Goal: Task Accomplishment & Management: Manage account settings

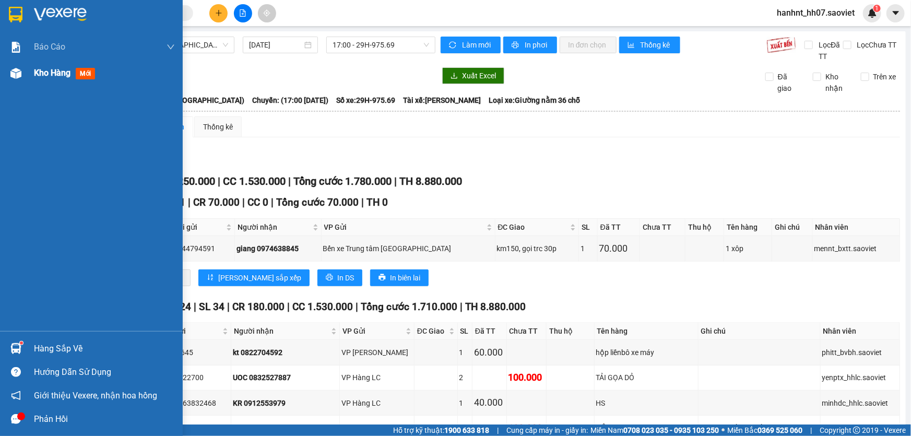
click at [20, 74] on img at bounding box center [15, 73] width 11 height 11
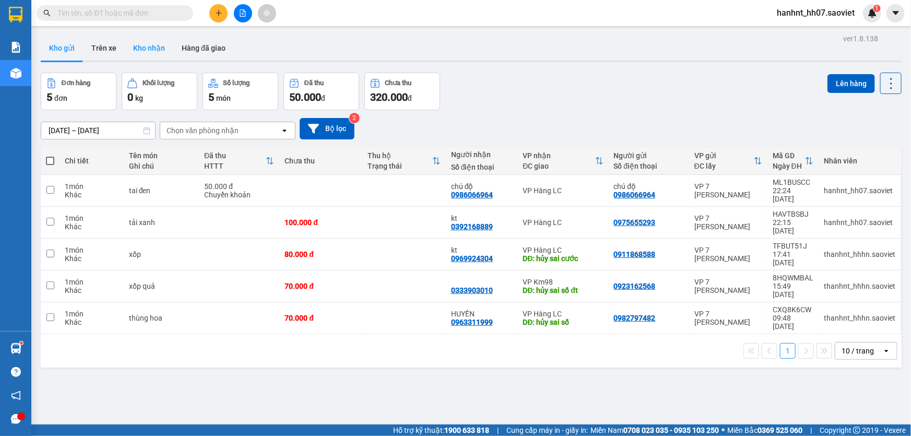
click at [148, 52] on button "Kho nhận" at bounding box center [149, 47] width 49 height 25
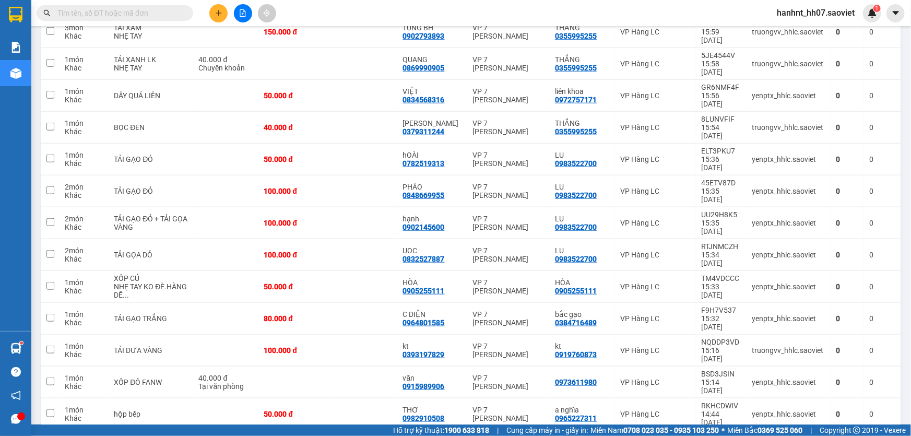
scroll to position [427, 0]
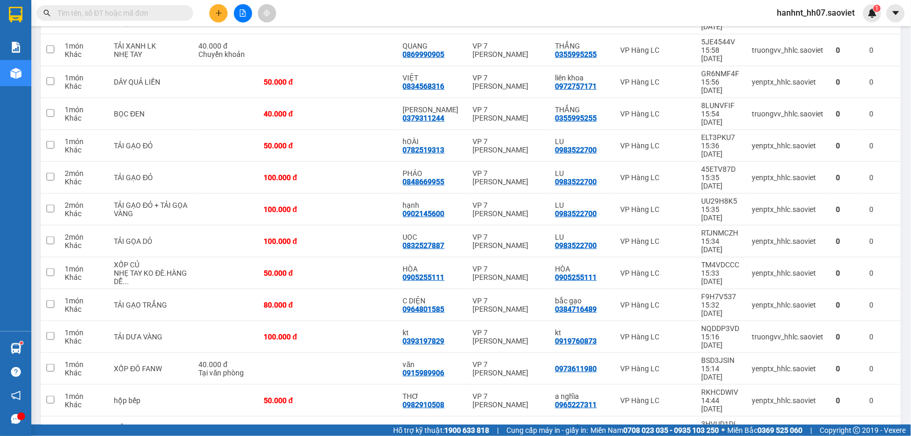
checkbox input "true"
click at [376, 424] on div "8.880.000 đ Chưa thu" at bounding box center [362, 432] width 59 height 17
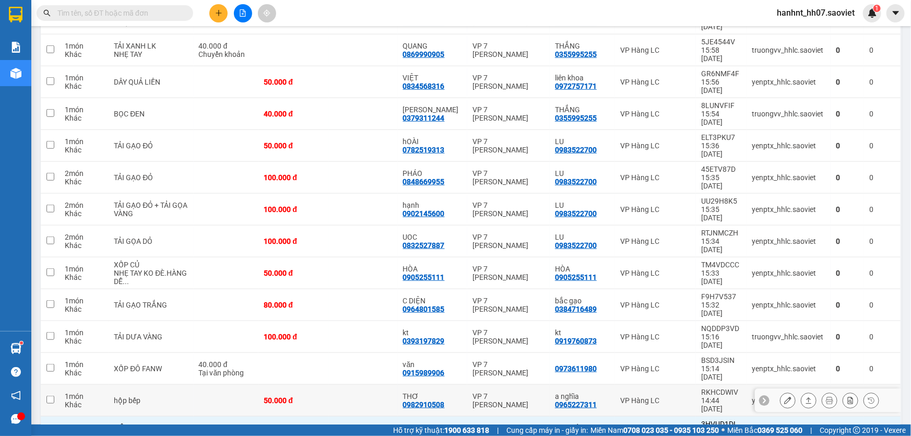
checkbox input "true"
click at [377, 385] on td at bounding box center [362, 401] width 69 height 32
checkbox input "true"
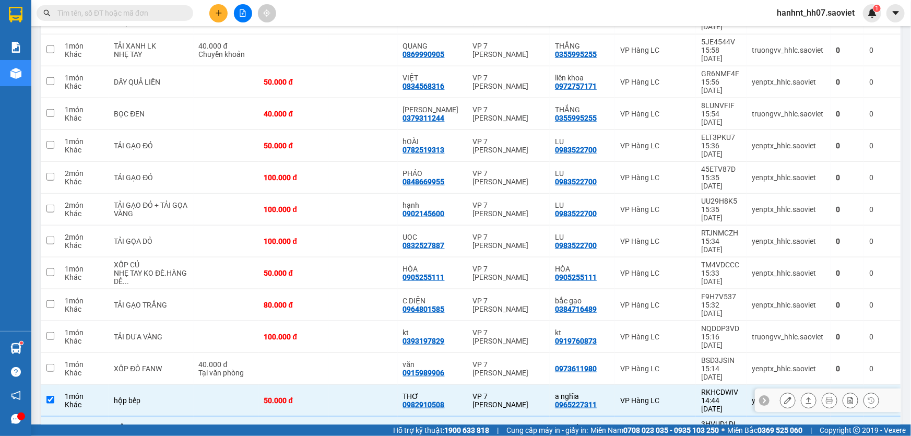
click at [386, 353] on td at bounding box center [362, 369] width 69 height 32
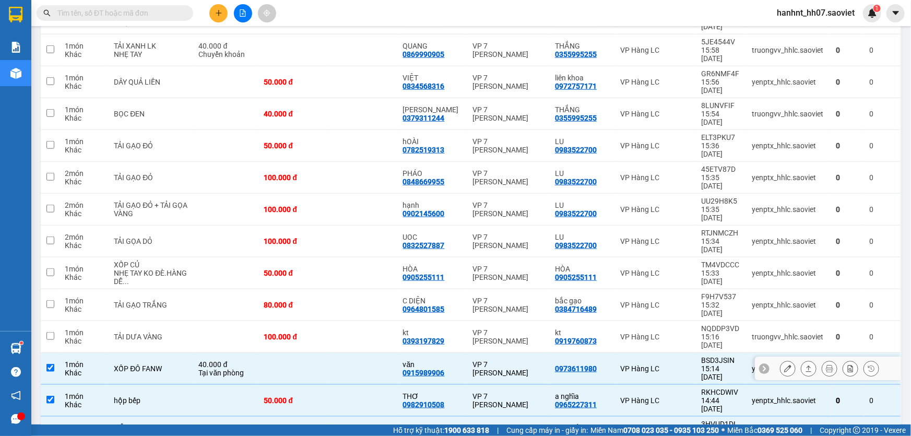
checkbox input "true"
click at [390, 321] on td at bounding box center [362, 337] width 69 height 32
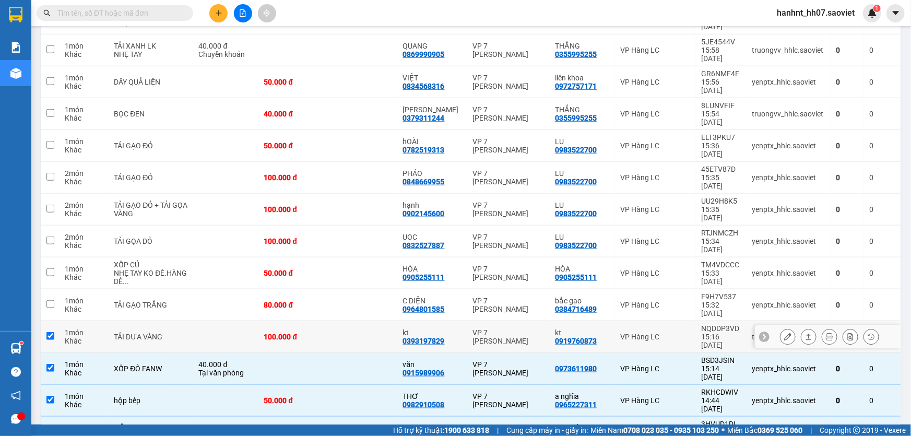
checkbox input "true"
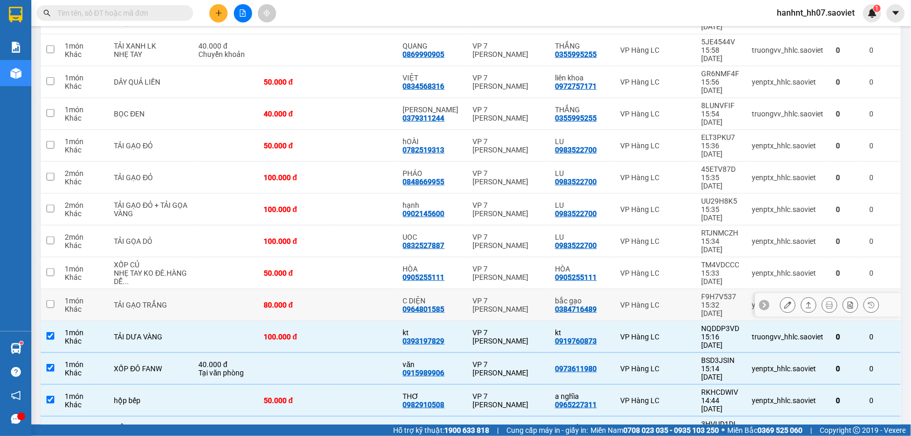
click at [381, 289] on td at bounding box center [362, 305] width 69 height 32
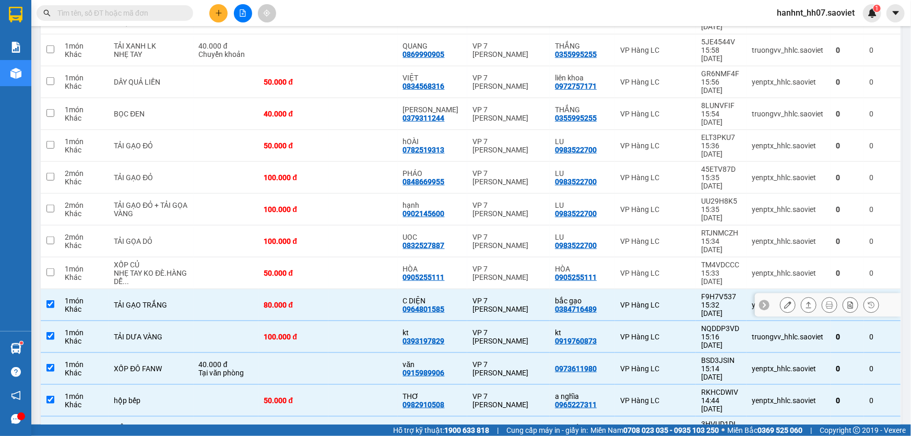
checkbox input "true"
click at [360, 257] on td at bounding box center [362, 273] width 69 height 32
checkbox input "true"
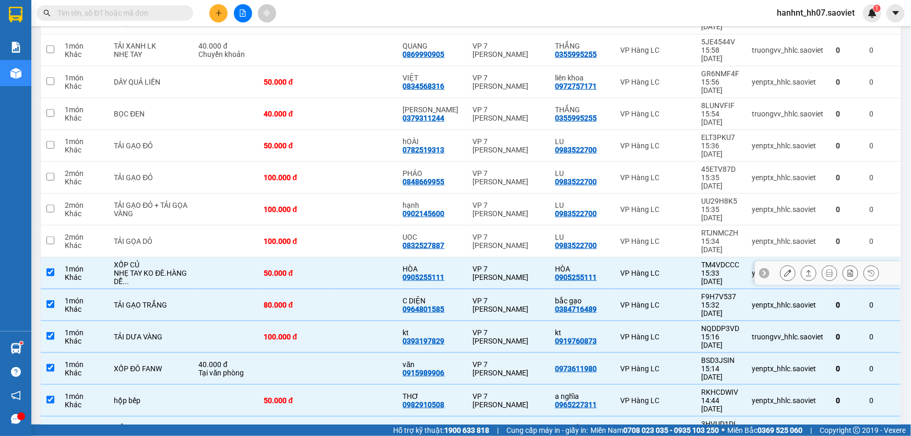
click at [362, 194] on td at bounding box center [362, 210] width 69 height 32
checkbox input "true"
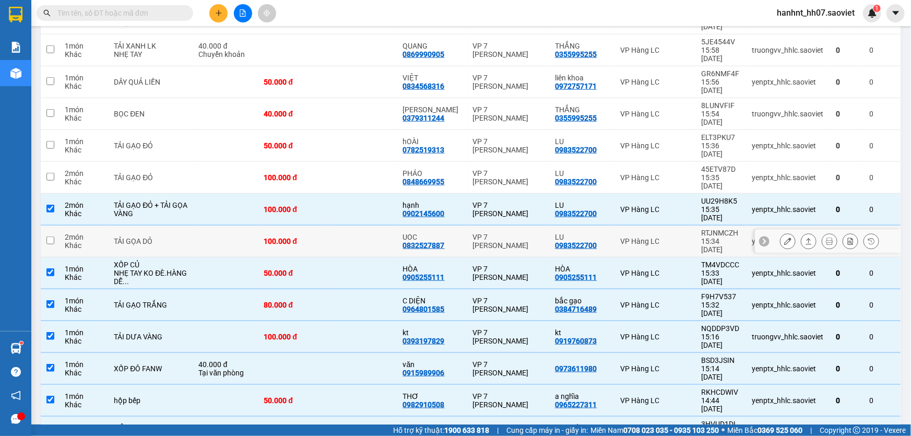
click at [363, 225] on td at bounding box center [362, 241] width 69 height 32
checkbox input "true"
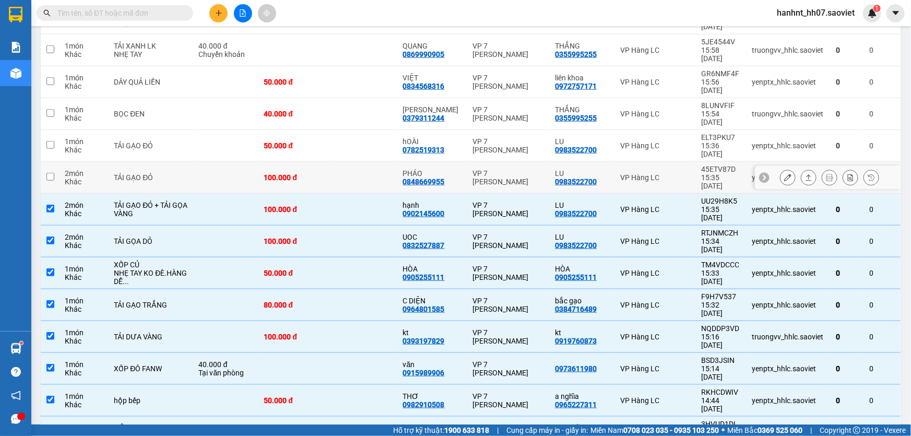
click at [371, 162] on td at bounding box center [362, 178] width 69 height 32
checkbox input "true"
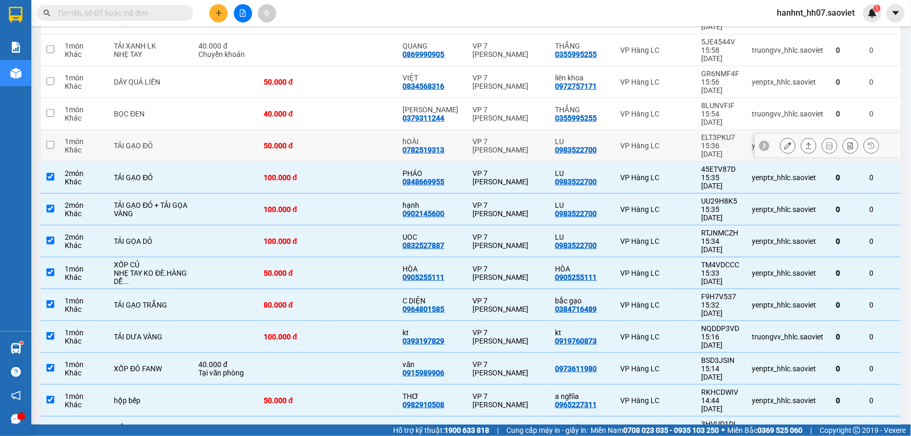
click at [381, 130] on td at bounding box center [362, 146] width 69 height 32
checkbox input "true"
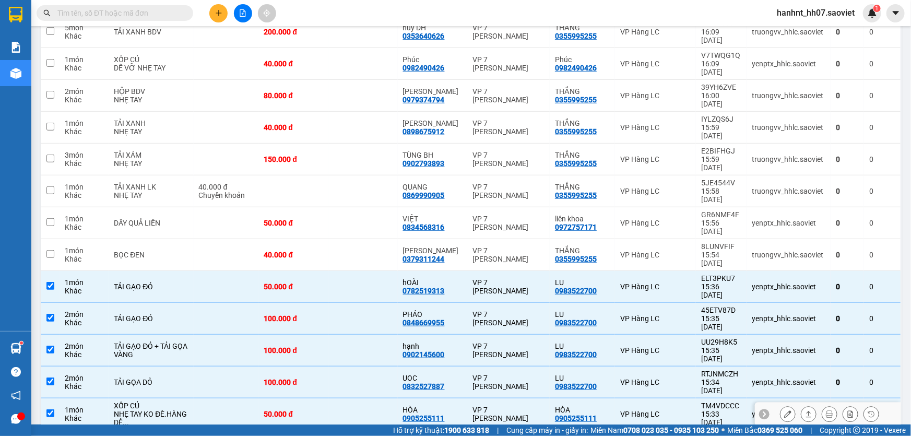
scroll to position [284, 0]
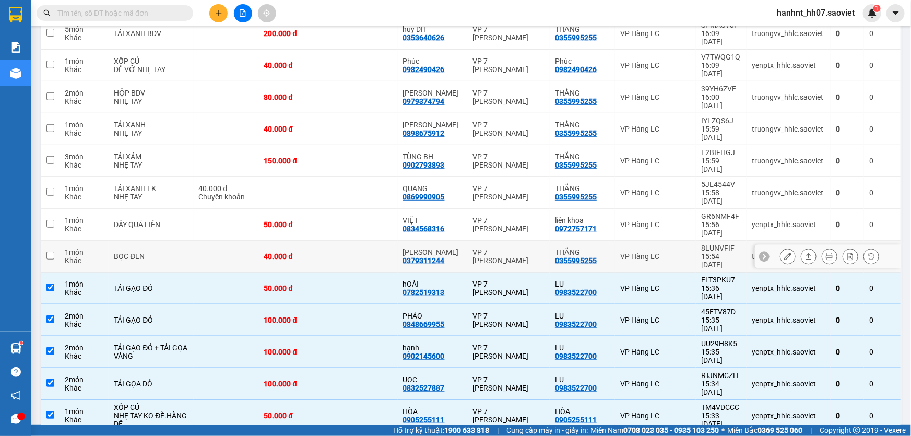
click at [333, 241] on td at bounding box center [362, 257] width 69 height 32
checkbox input "true"
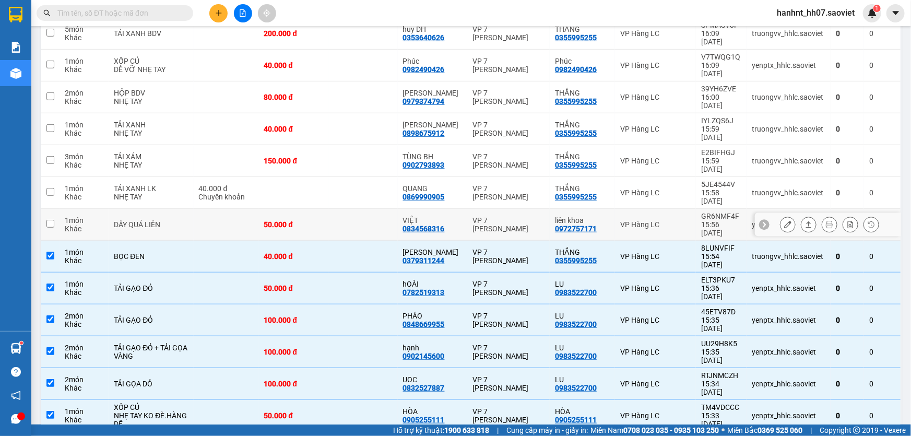
drag, startPoint x: 340, startPoint y: 141, endPoint x: 350, endPoint y: 122, distance: 21.2
click at [341, 209] on td at bounding box center [362, 225] width 69 height 32
checkbox input "true"
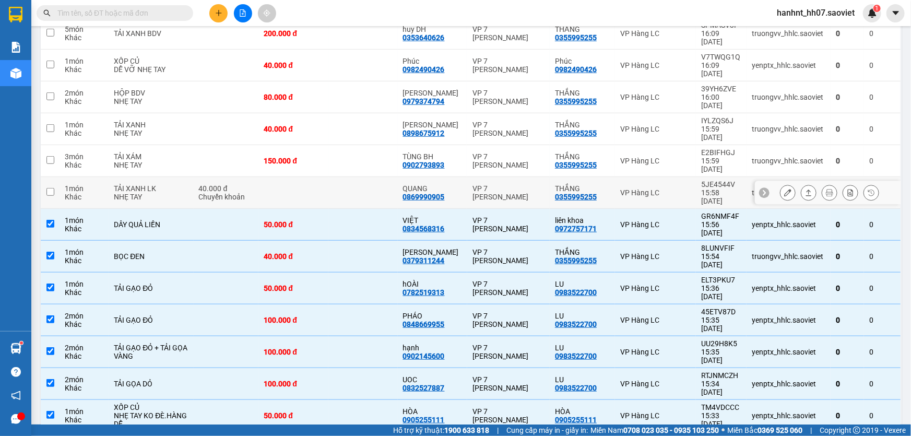
drag, startPoint x: 350, startPoint y: 120, endPoint x: 355, endPoint y: 111, distance: 10.6
click at [350, 177] on td at bounding box center [362, 193] width 69 height 32
checkbox input "true"
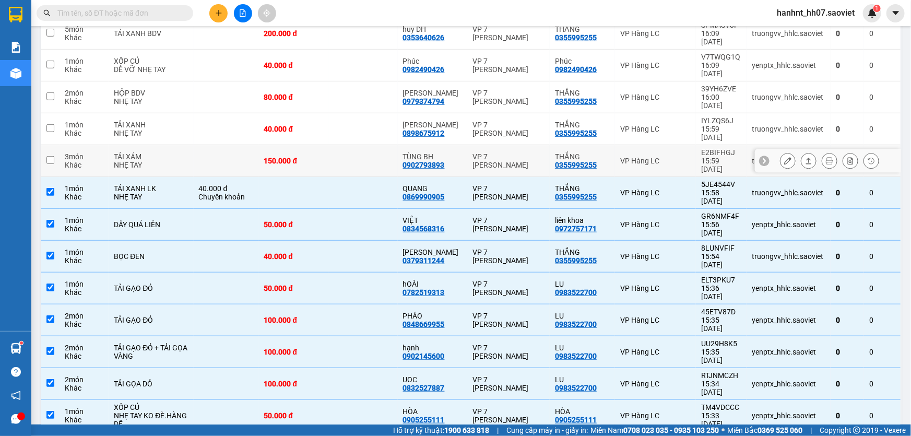
click at [371, 145] on td at bounding box center [362, 161] width 69 height 32
checkbox input "true"
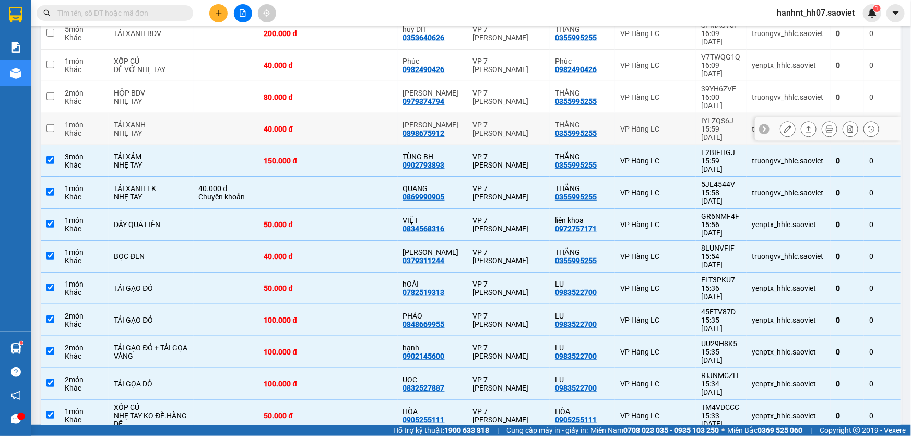
click at [374, 113] on td at bounding box center [362, 129] width 69 height 32
checkbox input "true"
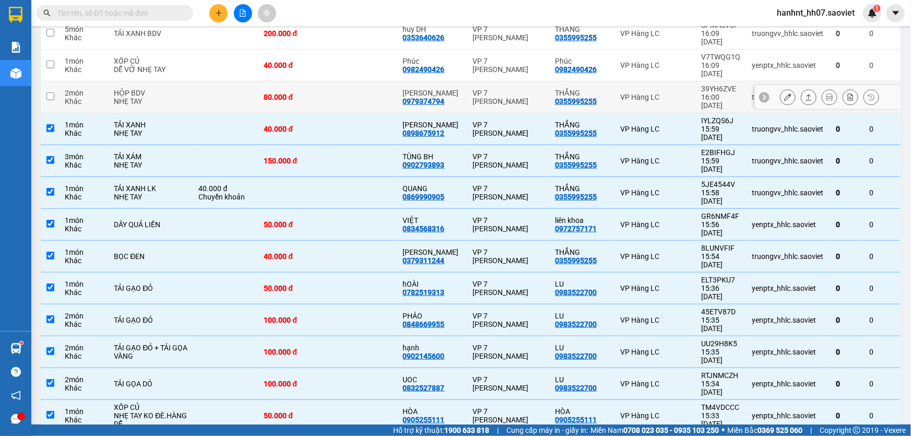
click at [374, 81] on td at bounding box center [362, 97] width 69 height 32
checkbox input "true"
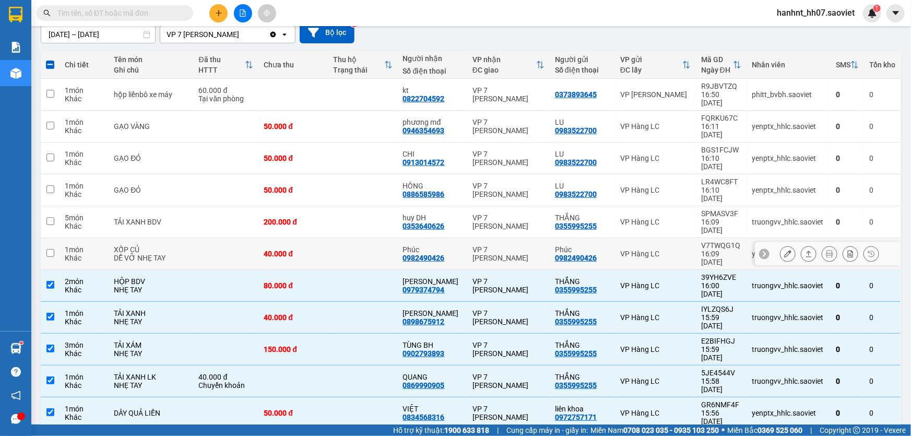
scroll to position [94, 0]
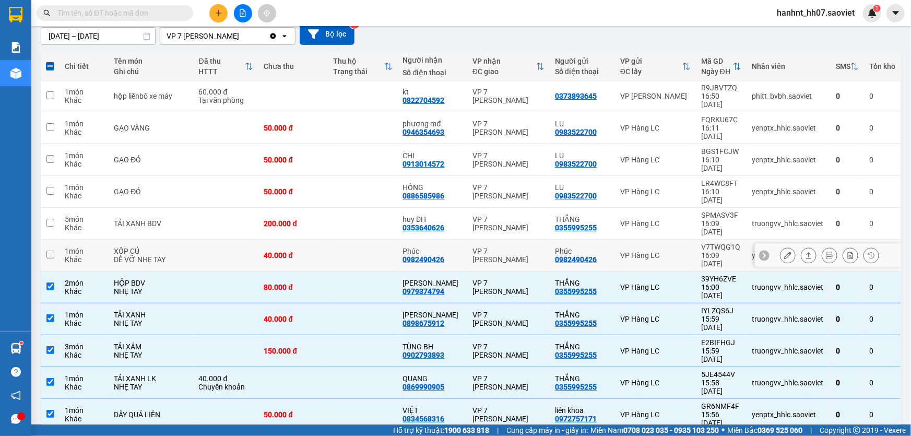
click at [310, 251] on div "40.000 đ" at bounding box center [293, 255] width 59 height 8
checkbox input "true"
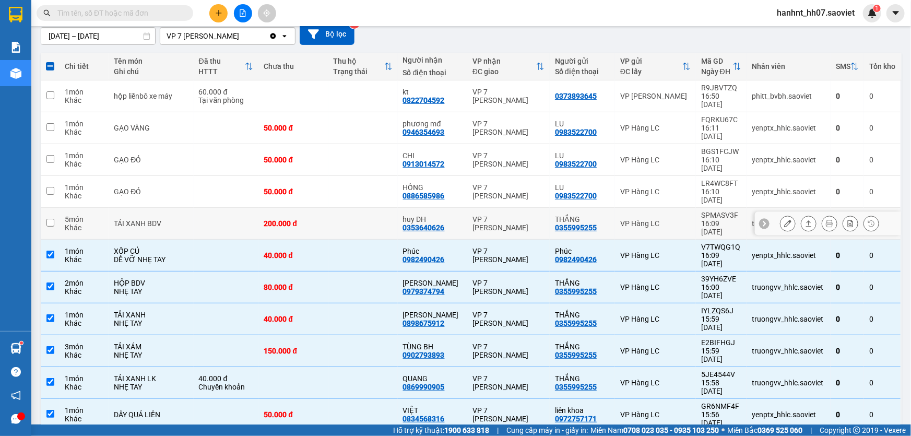
click at [328, 208] on td at bounding box center [362, 224] width 69 height 32
checkbox input "true"
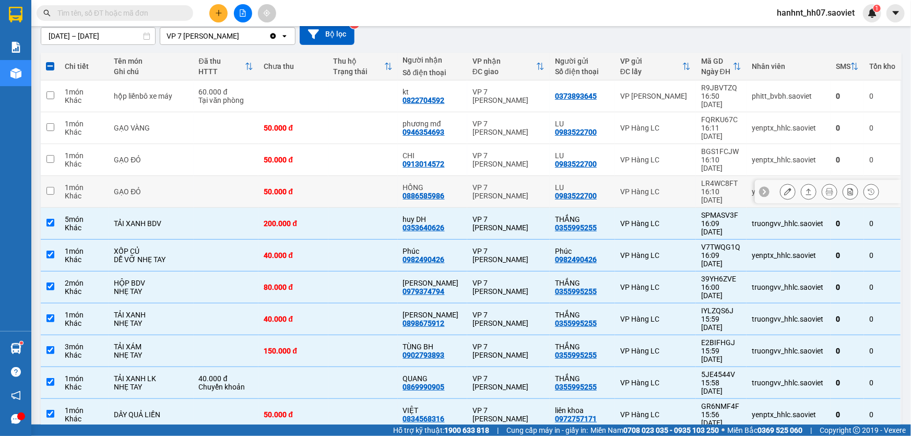
click at [341, 176] on td at bounding box center [362, 192] width 69 height 32
checkbox input "true"
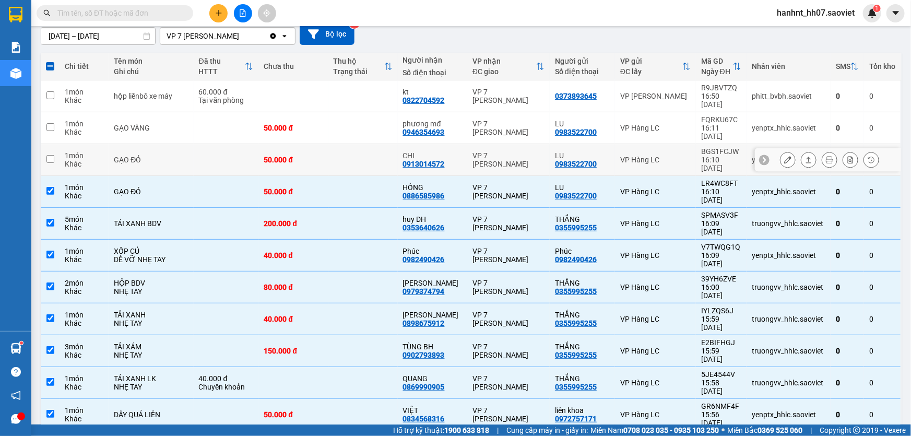
click at [343, 145] on td at bounding box center [362, 160] width 69 height 32
checkbox input "true"
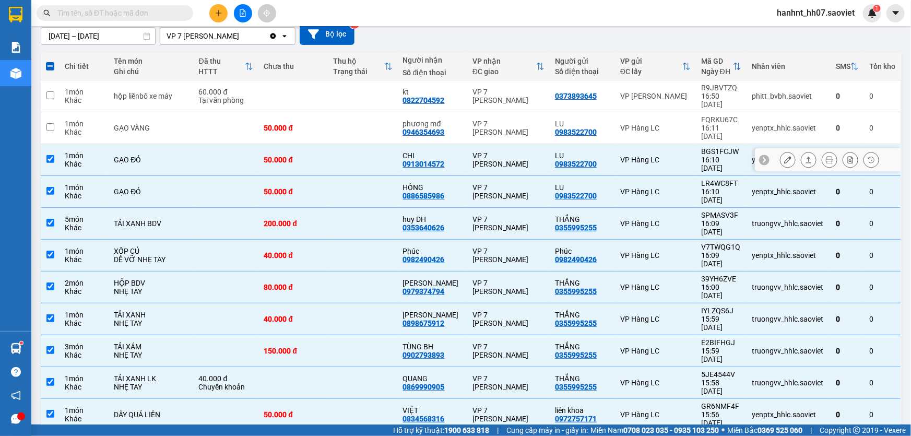
click at [353, 125] on td at bounding box center [362, 128] width 69 height 32
checkbox input "true"
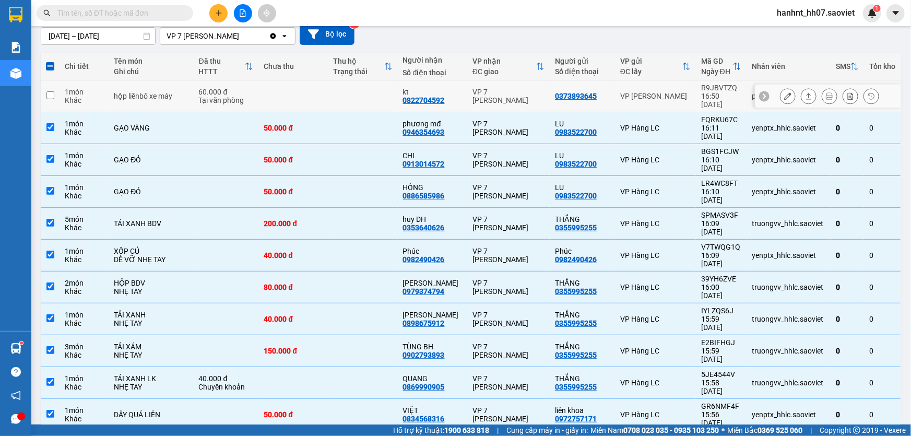
click at [359, 96] on td at bounding box center [362, 96] width 69 height 32
checkbox input "true"
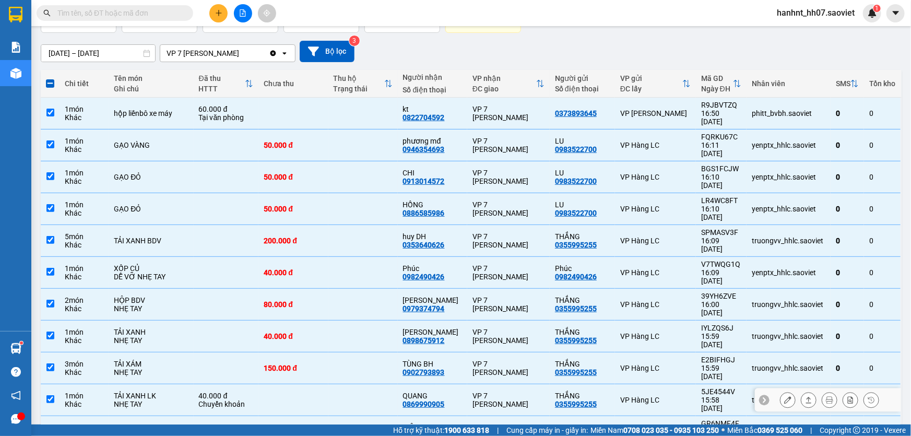
scroll to position [47, 0]
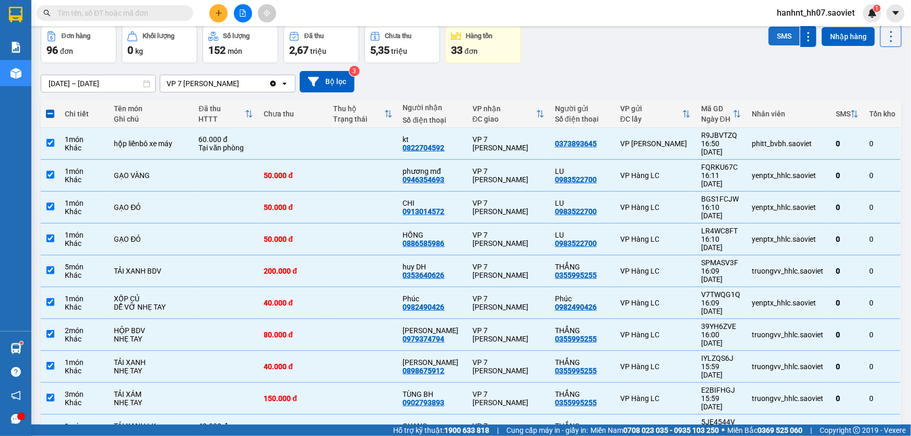
click at [781, 39] on button "SMS" at bounding box center [783, 36] width 31 height 19
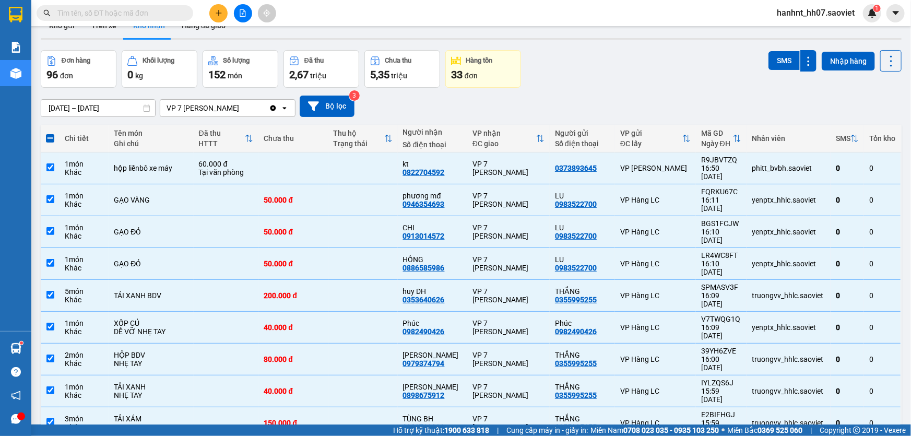
scroll to position [0, 0]
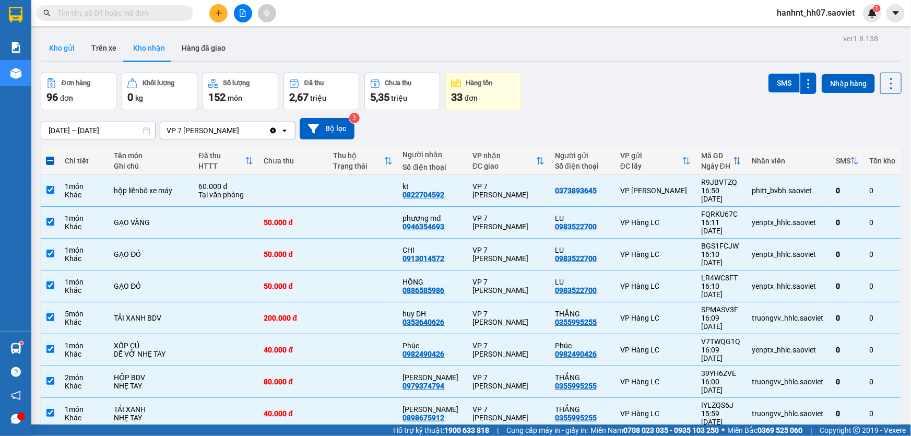
click at [67, 43] on button "Kho gửi" at bounding box center [62, 47] width 42 height 25
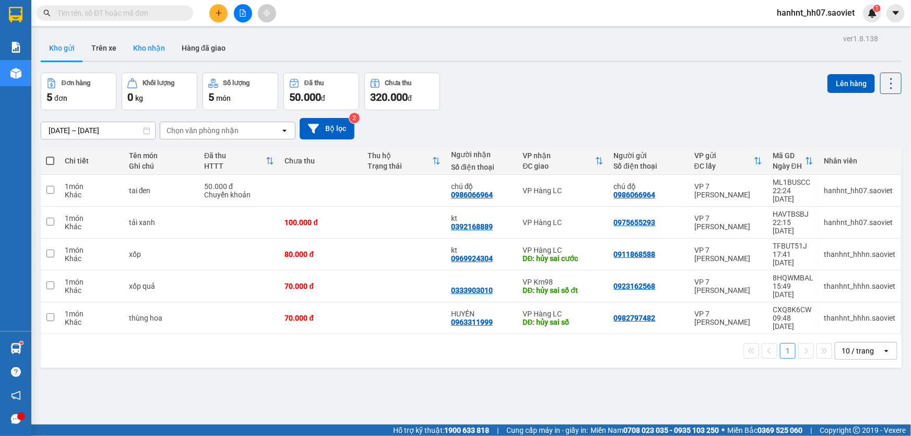
click at [140, 59] on button "Kho nhận" at bounding box center [149, 47] width 49 height 25
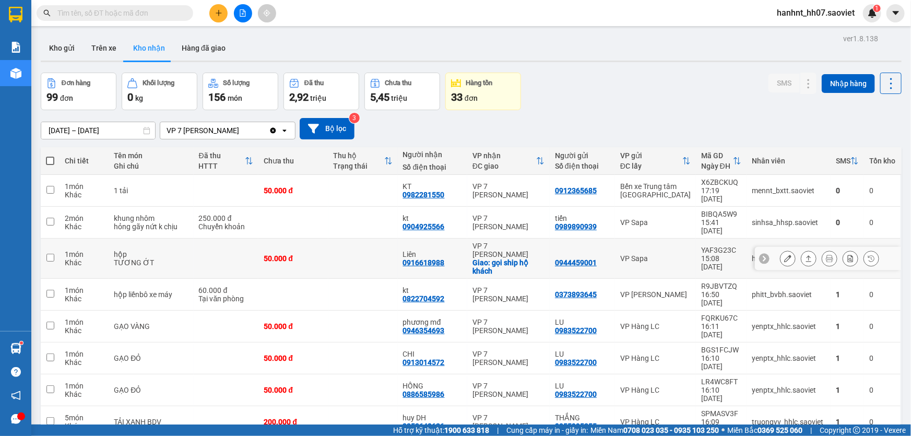
click at [350, 240] on td at bounding box center [362, 258] width 69 height 40
checkbox input "true"
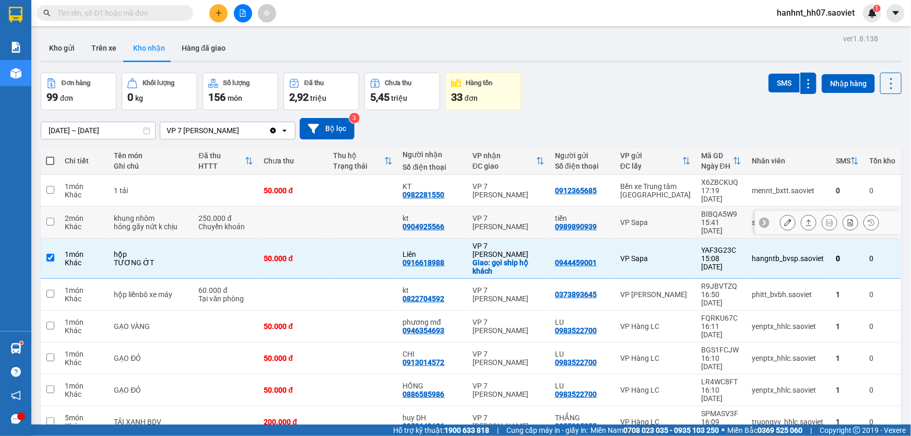
click at [366, 214] on td at bounding box center [362, 223] width 69 height 32
checkbox input "true"
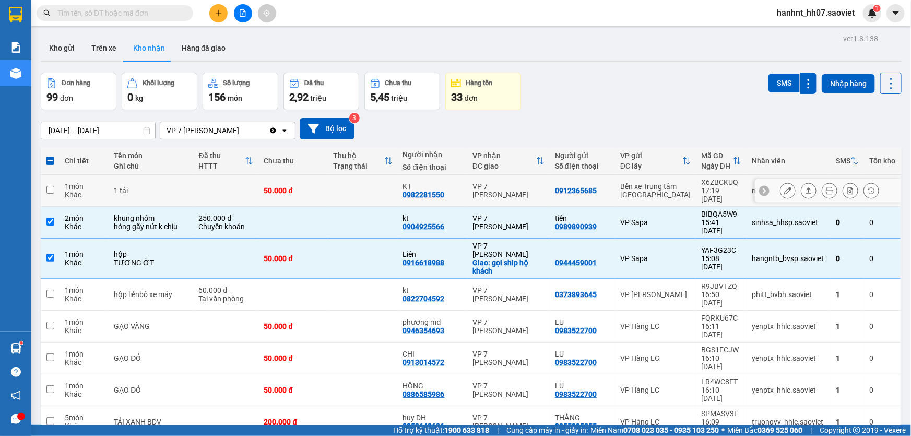
click at [371, 185] on td at bounding box center [362, 191] width 69 height 32
checkbox input "true"
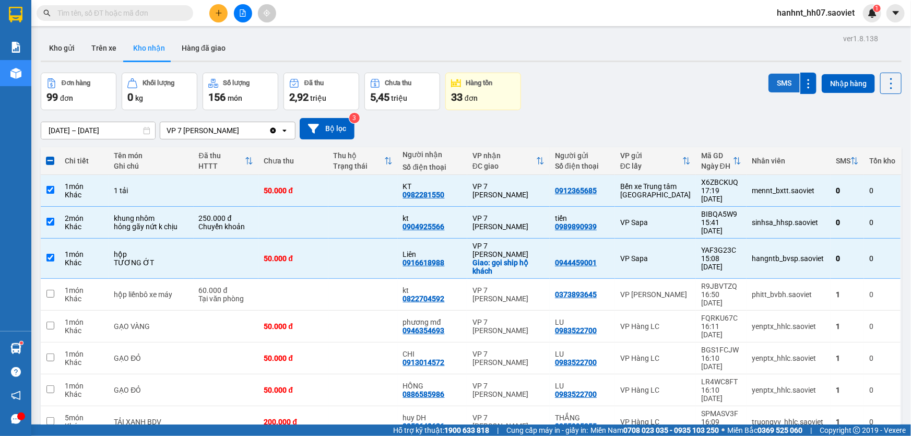
click at [768, 80] on button "SMS" at bounding box center [783, 83] width 31 height 19
click at [81, 47] on button "Kho gửi" at bounding box center [62, 47] width 42 height 25
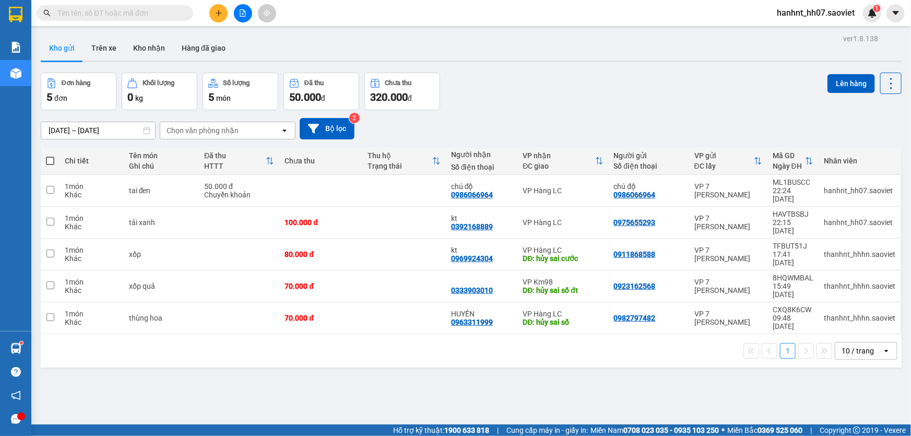
click at [167, 14] on input "text" at bounding box center [118, 12] width 123 height 11
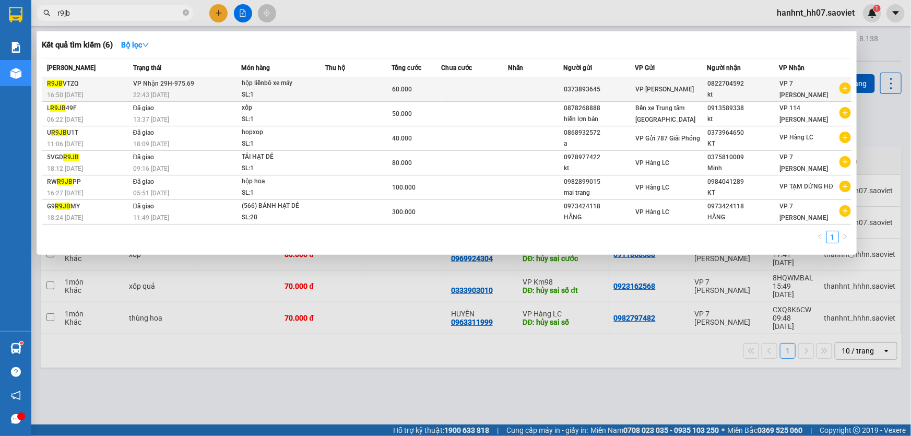
type input "r9jb"
click at [355, 85] on td at bounding box center [358, 89] width 66 height 25
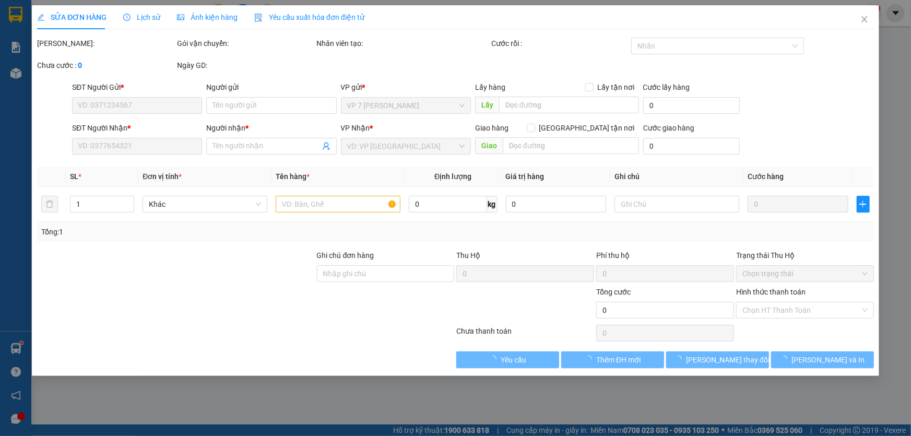
type input "0373893645"
type input "0822704592"
type input "kt"
type input "60.000"
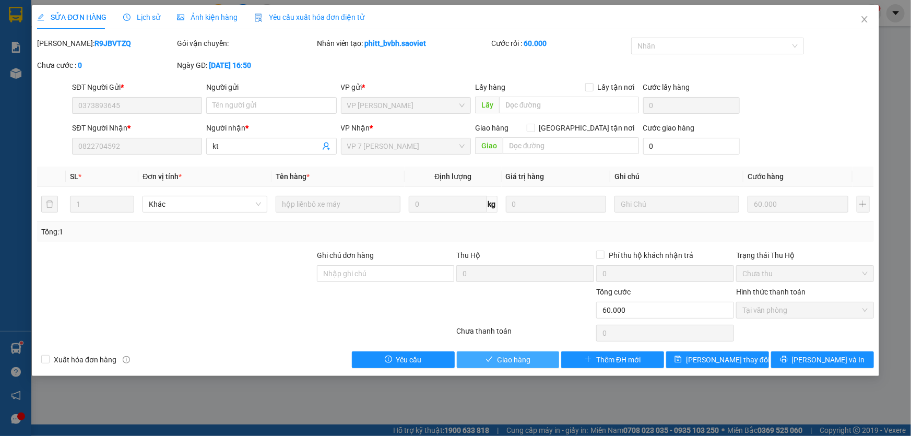
click at [498, 364] on span "Giao hàng" at bounding box center [513, 359] width 33 height 11
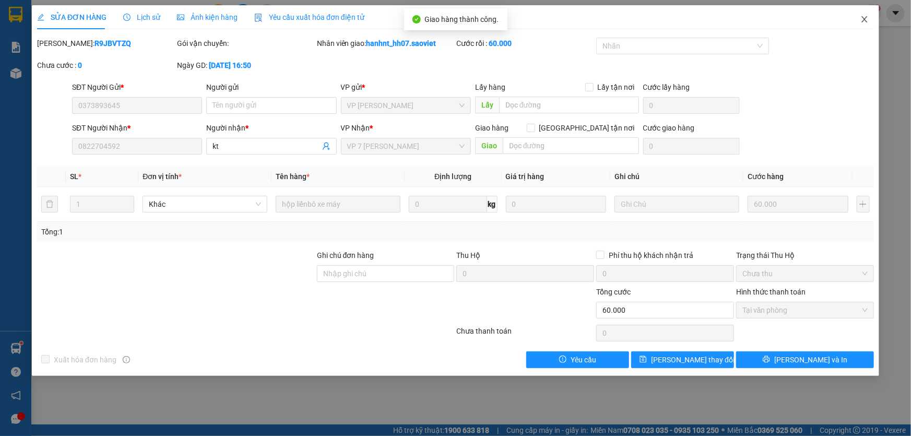
click at [864, 22] on icon "close" at bounding box center [864, 19] width 8 height 8
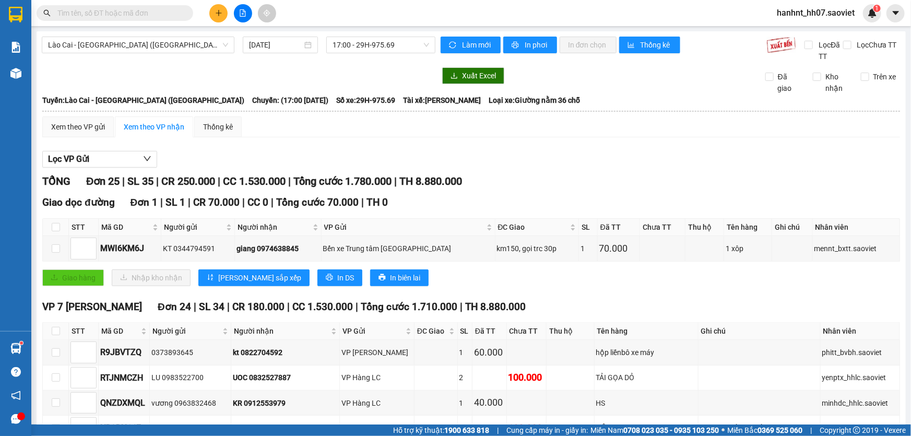
scroll to position [475, 0]
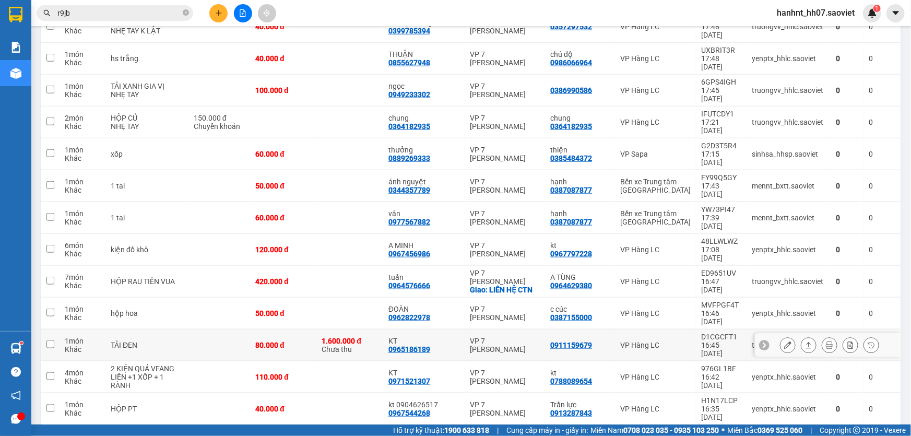
scroll to position [474, 0]
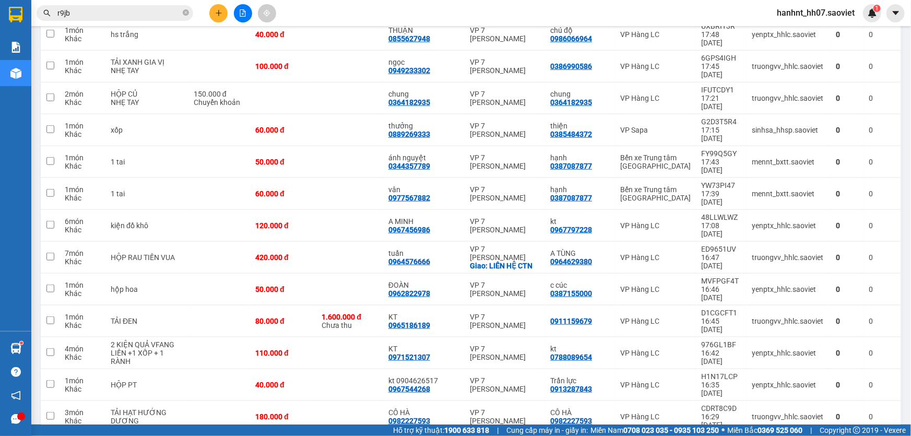
drag, startPoint x: 378, startPoint y: 312, endPoint x: 374, endPoint y: 296, distance: 16.2
checkbox input "true"
drag, startPoint x: 375, startPoint y: 290, endPoint x: 376, endPoint y: 285, distance: 5.3
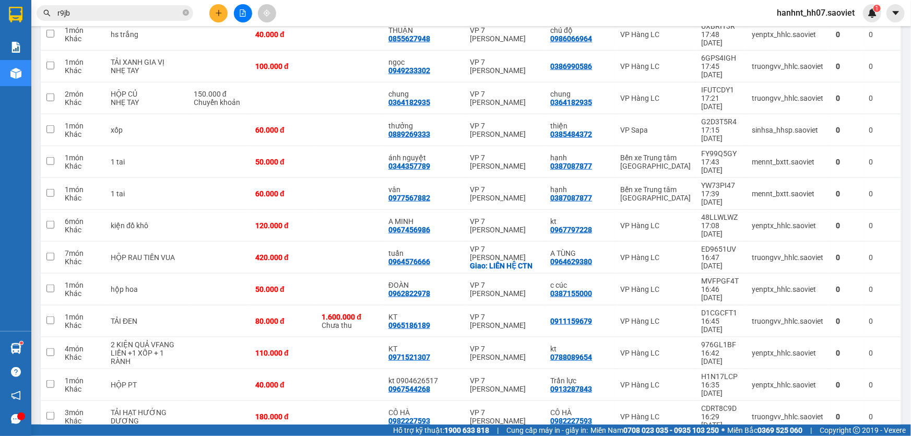
checkbox input "true"
click at [376, 401] on td at bounding box center [350, 417] width 66 height 32
checkbox input "true"
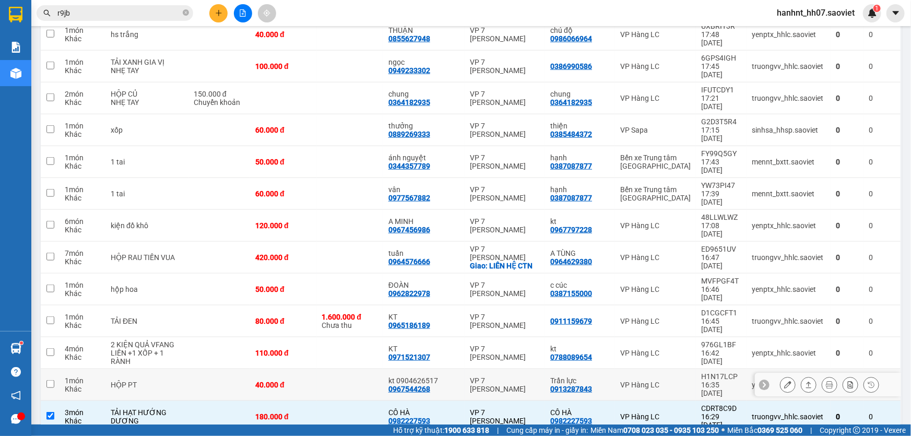
click at [381, 369] on td at bounding box center [350, 385] width 66 height 32
checkbox input "true"
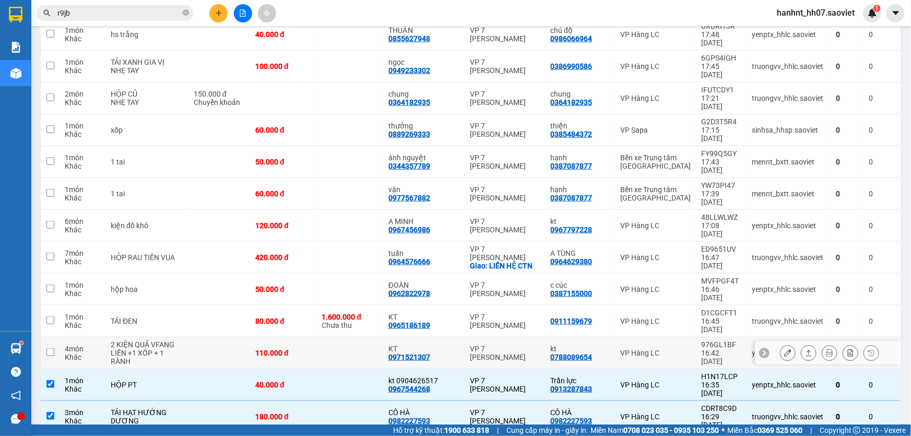
click at [383, 337] on td at bounding box center [350, 353] width 66 height 32
checkbox input "true"
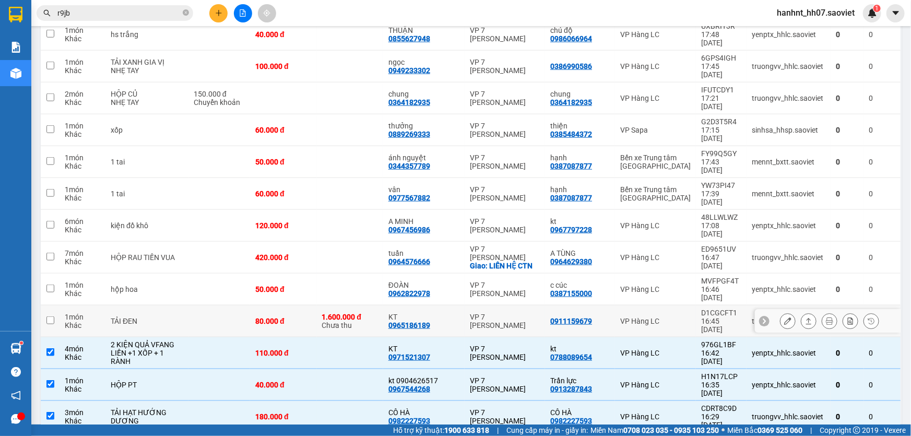
click at [376, 313] on div "1.600.000 đ" at bounding box center [350, 317] width 56 height 8
checkbox input "true"
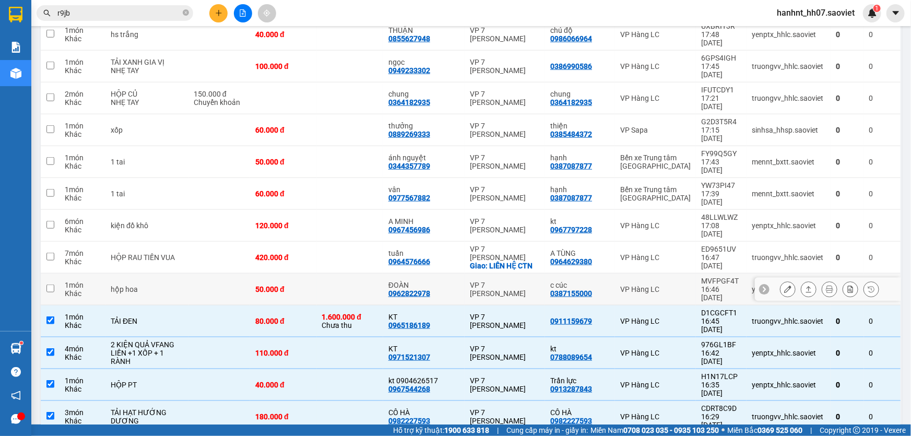
drag, startPoint x: 373, startPoint y: 165, endPoint x: 371, endPoint y: 157, distance: 9.1
click at [372, 273] on td at bounding box center [350, 289] width 66 height 32
checkbox input "true"
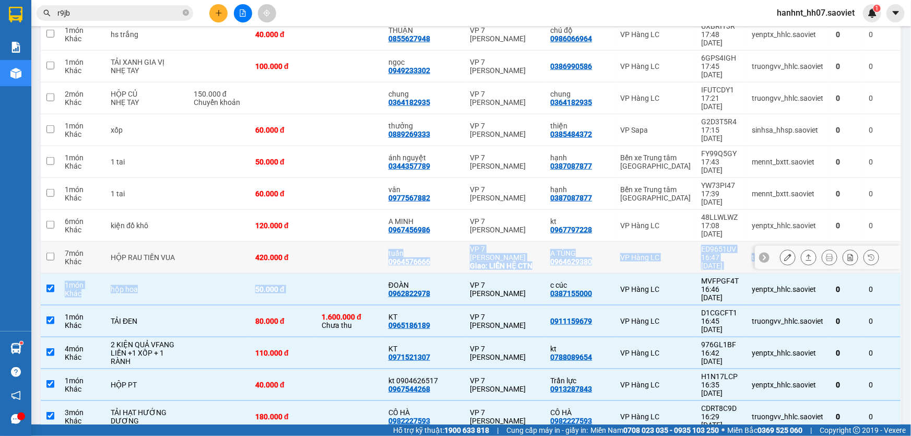
drag, startPoint x: 366, startPoint y: 125, endPoint x: 360, endPoint y: 104, distance: 21.6
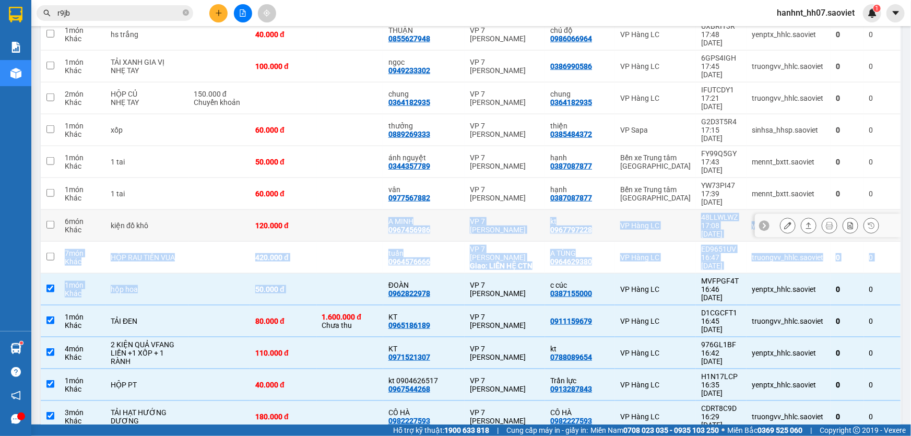
drag, startPoint x: 359, startPoint y: 100, endPoint x: 359, endPoint y: 91, distance: 9.4
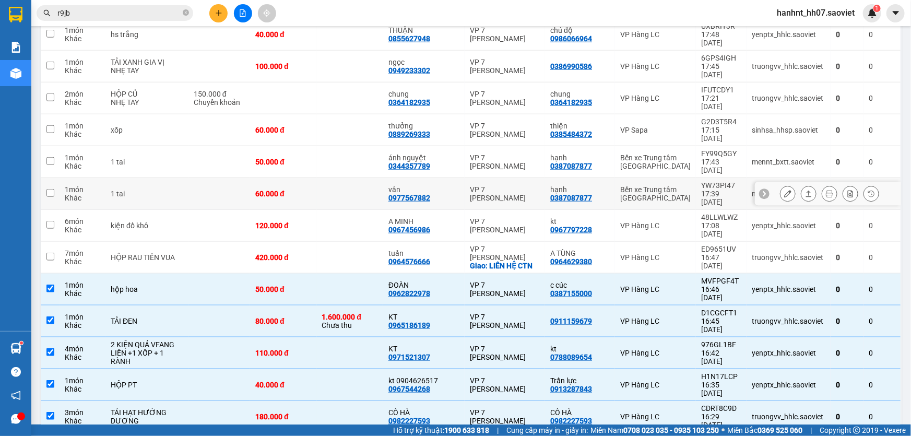
drag, startPoint x: 359, startPoint y: 78, endPoint x: 359, endPoint y: 67, distance: 11.0
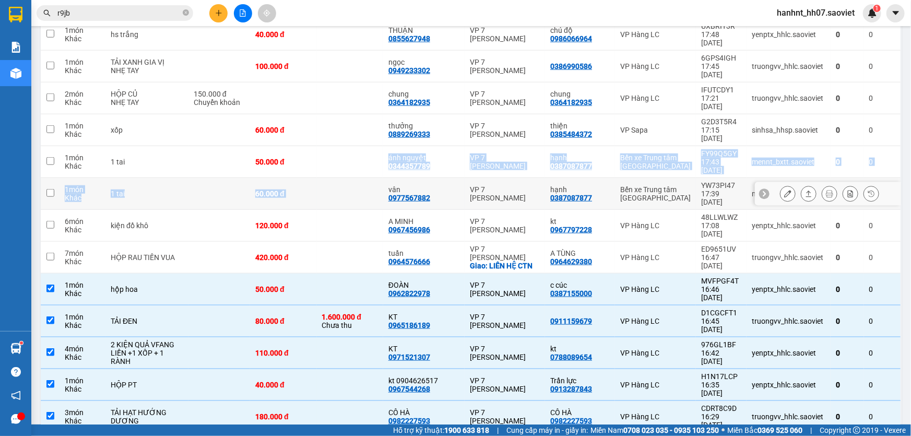
click at [368, 14] on section "Kết quả tìm kiếm ( 6 ) Bộ lọc Mã ĐH Trạng thái Món hàng Thu hộ Tổng cước Chưa c…" at bounding box center [455, 218] width 911 height 436
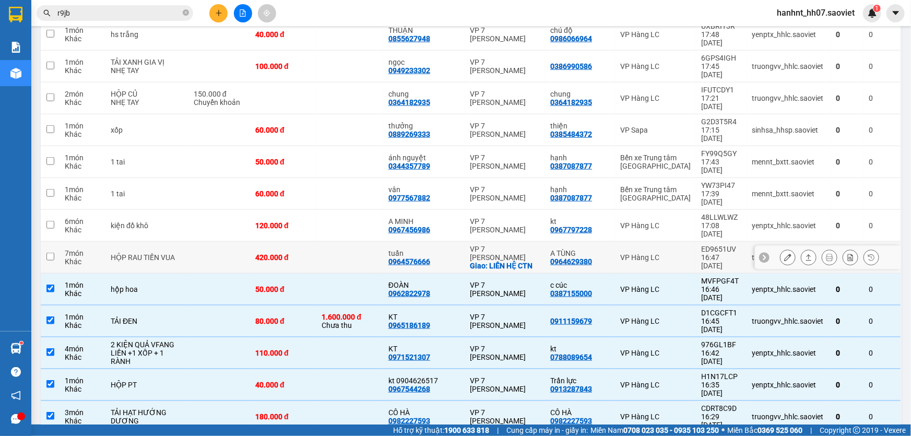
click at [369, 242] on td at bounding box center [350, 258] width 66 height 32
checkbox input "true"
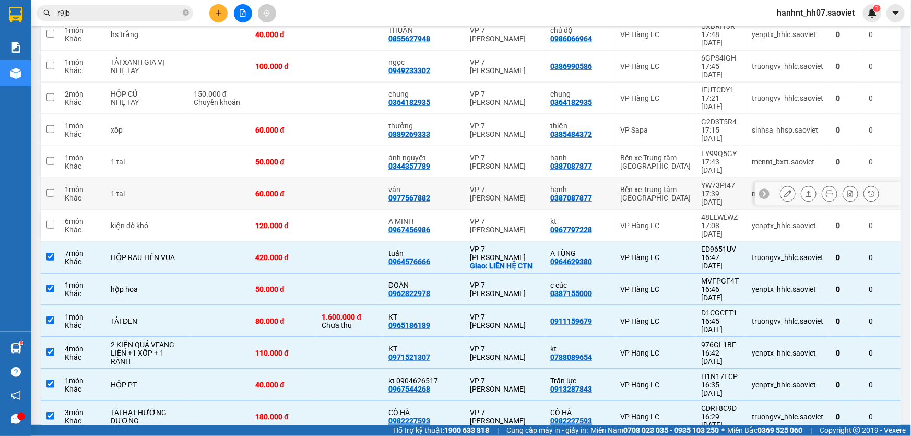
click at [369, 178] on td at bounding box center [350, 194] width 66 height 32
checkbox input "true"
click at [369, 146] on td at bounding box center [350, 162] width 66 height 32
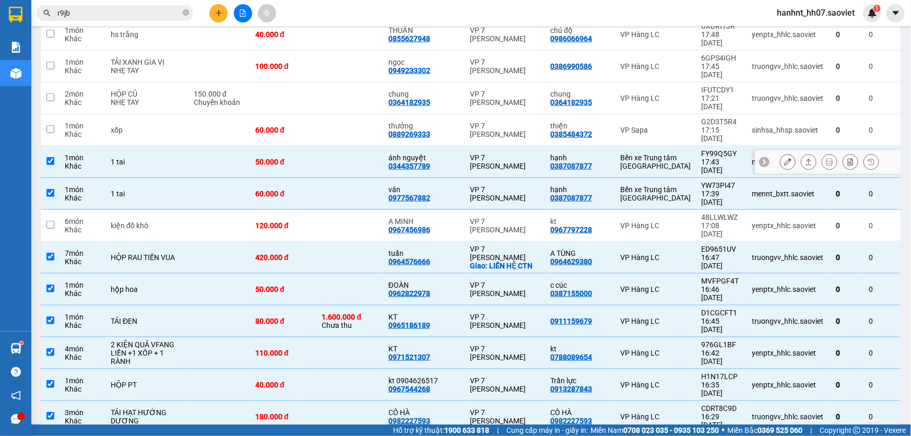
drag, startPoint x: 372, startPoint y: 64, endPoint x: 372, endPoint y: 57, distance: 7.3
click at [371, 146] on td at bounding box center [350, 162] width 66 height 32
checkbox input "false"
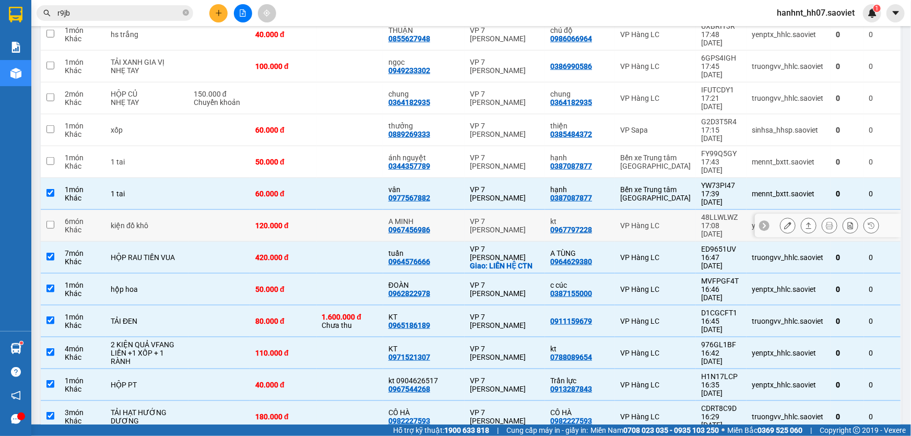
click at [382, 210] on td at bounding box center [350, 226] width 66 height 32
checkbox input "true"
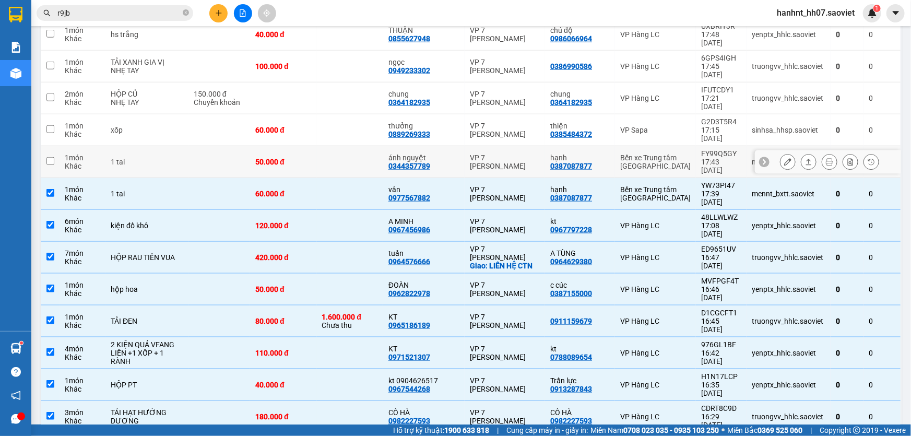
drag, startPoint x: 380, startPoint y: 69, endPoint x: 381, endPoint y: 57, distance: 11.5
click at [379, 146] on td at bounding box center [350, 162] width 66 height 32
checkbox input "true"
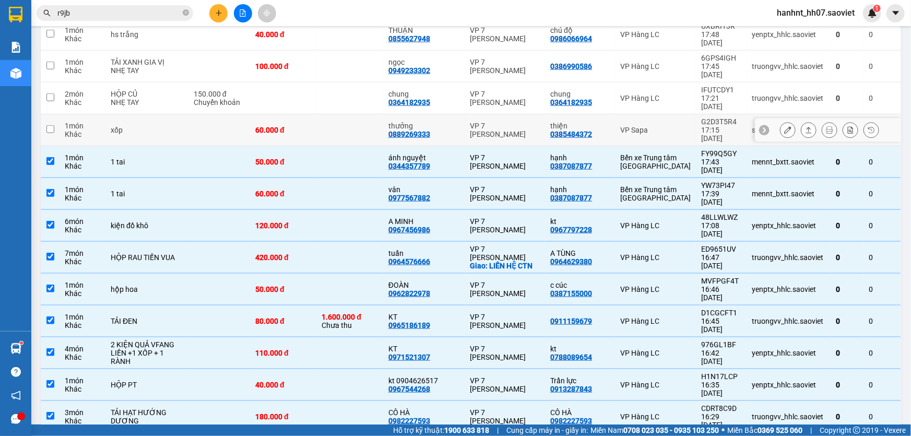
click at [383, 114] on td at bounding box center [350, 130] width 66 height 32
checkbox input "true"
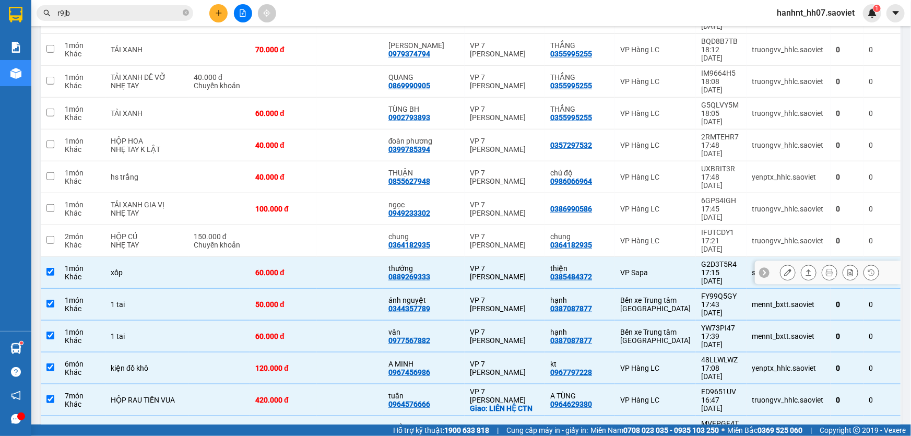
scroll to position [189, 0]
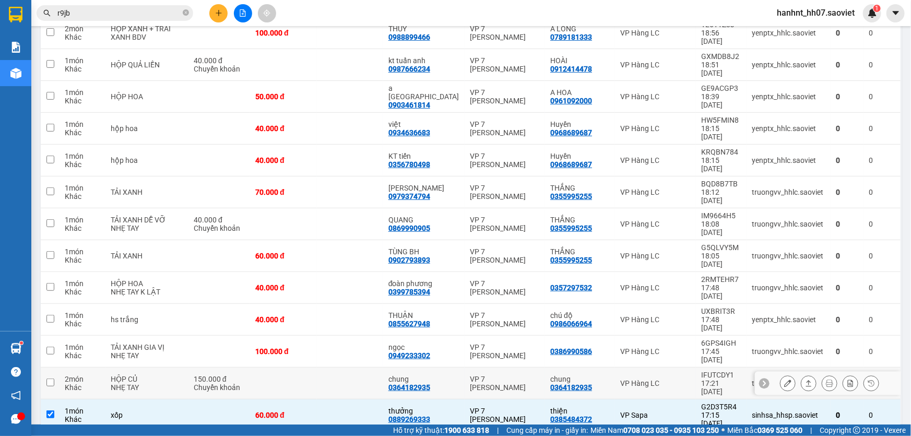
drag, startPoint x: 359, startPoint y: 304, endPoint x: 360, endPoint y: 288, distance: 15.7
click at [359, 367] on td at bounding box center [350, 383] width 66 height 32
checkbox input "true"
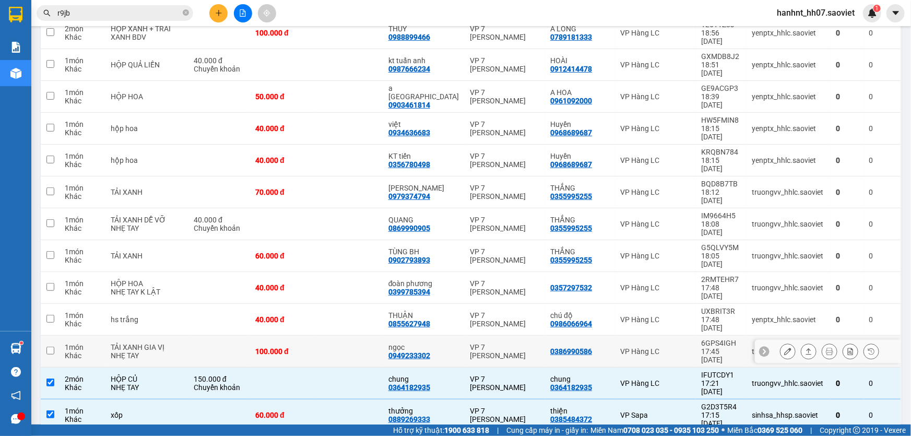
click at [364, 336] on td at bounding box center [350, 352] width 66 height 32
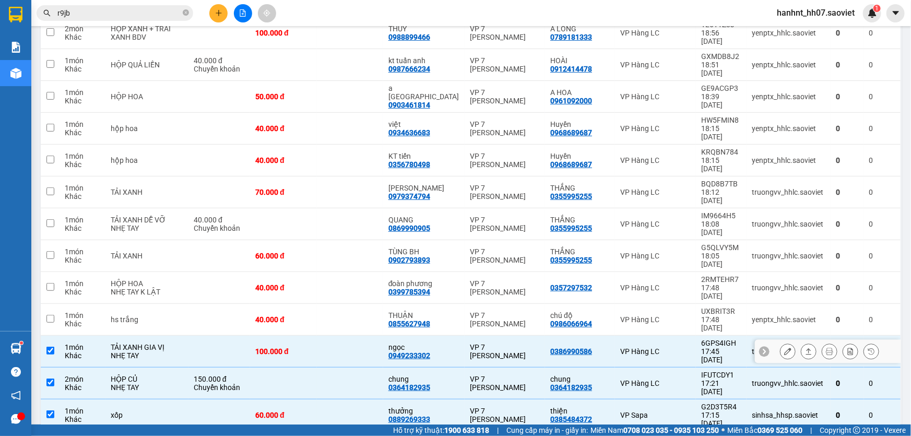
checkbox input "true"
drag, startPoint x: 369, startPoint y: 240, endPoint x: 372, endPoint y: 224, distance: 15.8
click at [370, 304] on td at bounding box center [350, 320] width 66 height 32
checkbox input "true"
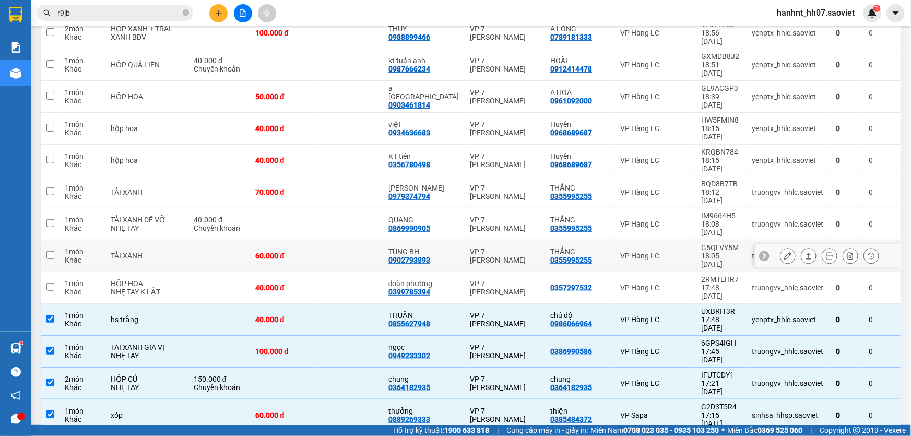
drag, startPoint x: 376, startPoint y: 199, endPoint x: 376, endPoint y: 173, distance: 26.1
click at [376, 240] on td at bounding box center [350, 256] width 66 height 32
checkbox input "true"
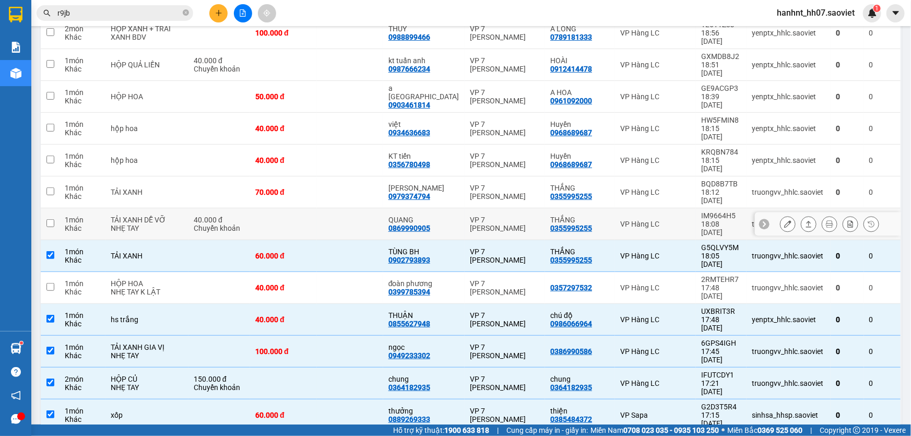
drag, startPoint x: 376, startPoint y: 172, endPoint x: 375, endPoint y: 138, distance: 33.4
drag, startPoint x: 375, startPoint y: 138, endPoint x: 375, endPoint y: 127, distance: 11.5
drag, startPoint x: 375, startPoint y: 127, endPoint x: 374, endPoint y: 5, distance: 121.6
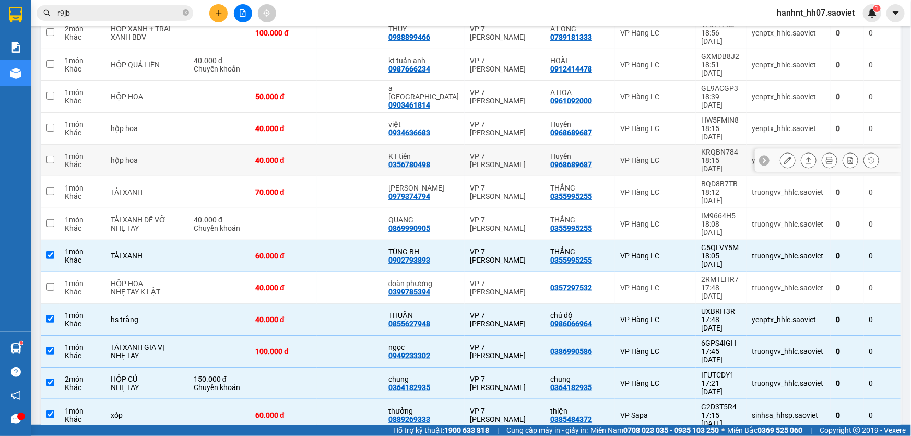
drag, startPoint x: 350, startPoint y: 225, endPoint x: 353, endPoint y: 150, distance: 74.7
click at [350, 272] on td at bounding box center [350, 288] width 66 height 32
checkbox input "true"
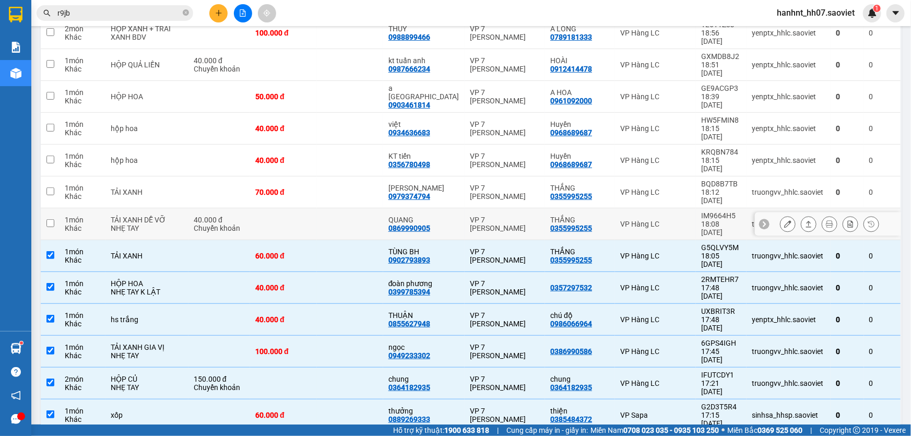
click at [357, 208] on td at bounding box center [350, 224] width 66 height 32
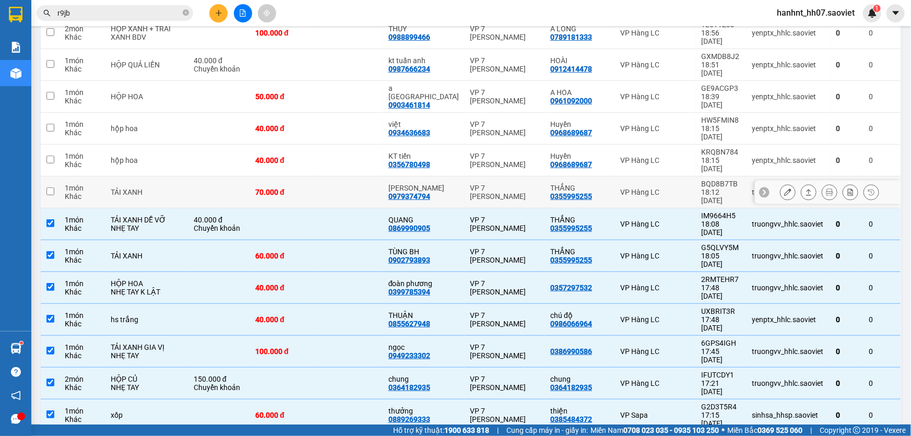
checkbox input "true"
click at [363, 145] on td at bounding box center [350, 161] width 66 height 32
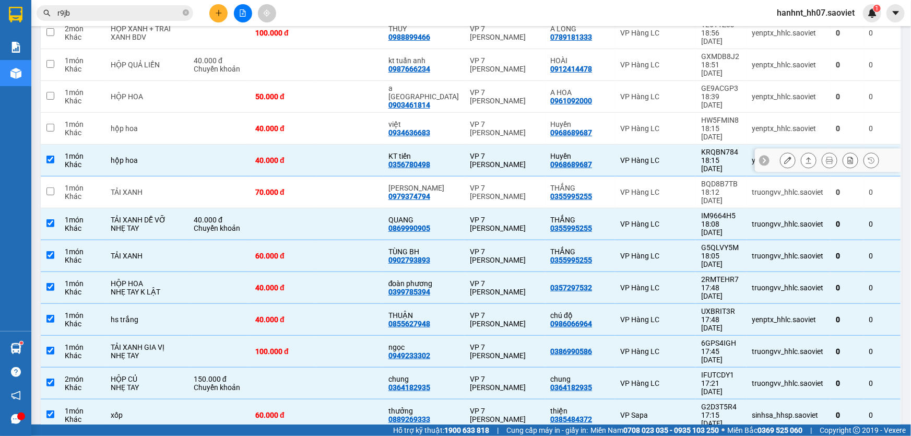
checkbox input "true"
drag, startPoint x: 364, startPoint y: 67, endPoint x: 366, endPoint y: 59, distance: 7.5
click at [364, 81] on td at bounding box center [350, 97] width 66 height 32
checkbox input "true"
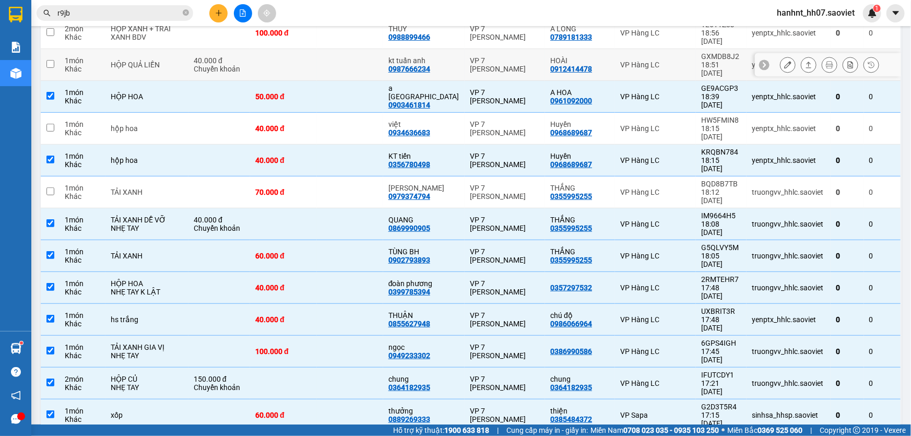
drag, startPoint x: 366, startPoint y: 59, endPoint x: 393, endPoint y: 93, distance: 43.0
click at [366, 58] on td at bounding box center [350, 65] width 66 height 32
checkbox input "true"
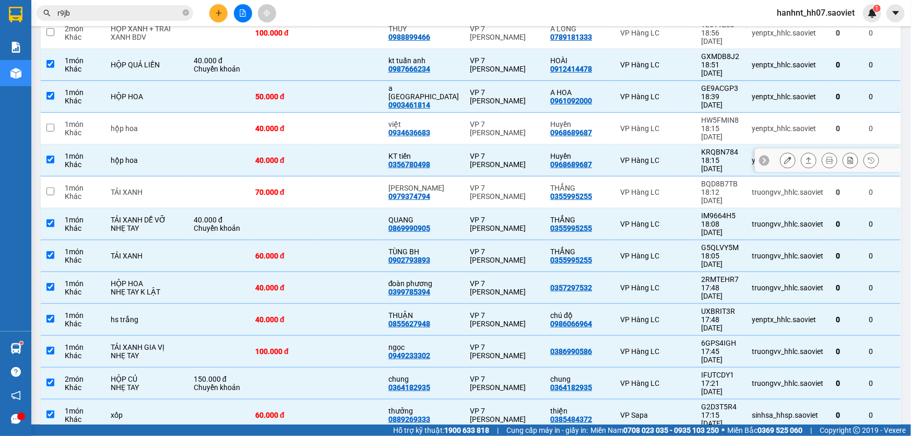
click at [373, 176] on td at bounding box center [350, 192] width 66 height 32
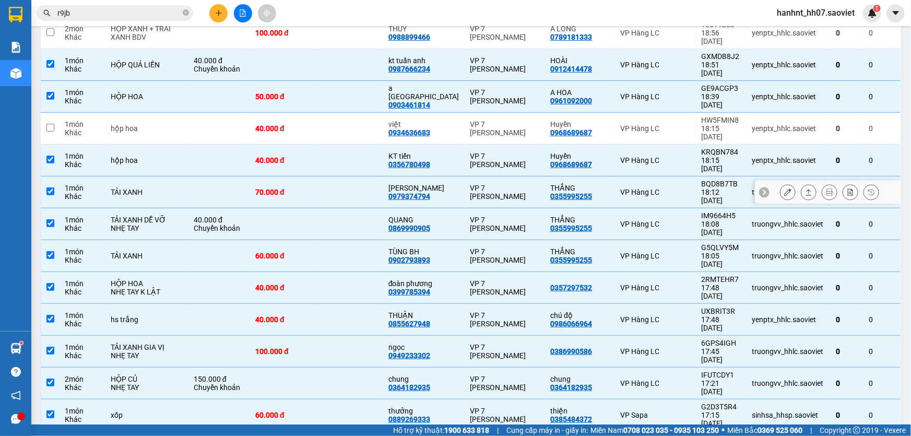
checkbox input "true"
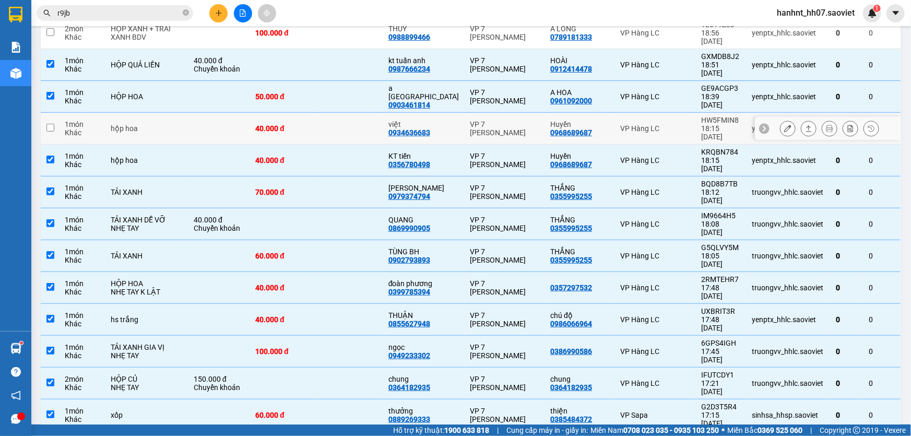
click at [377, 113] on td at bounding box center [350, 129] width 66 height 32
checkbox input "true"
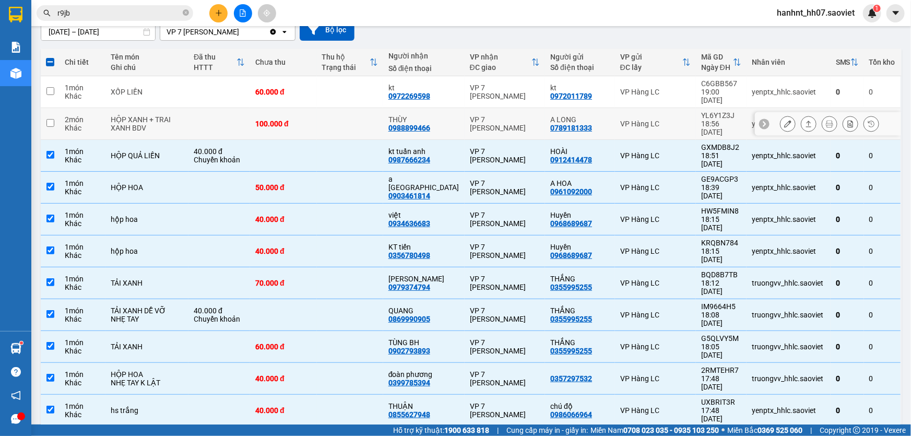
scroll to position [94, 0]
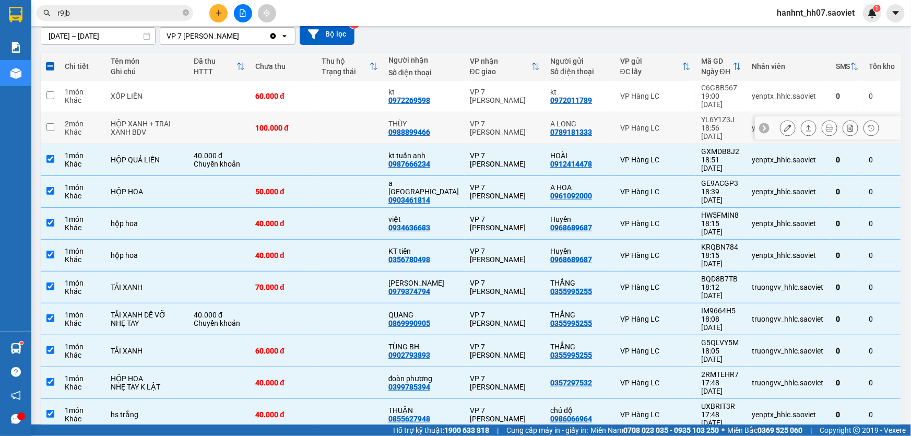
drag, startPoint x: 364, startPoint y: 130, endPoint x: 381, endPoint y: 96, distance: 38.5
click at [365, 128] on td at bounding box center [350, 128] width 66 height 32
checkbox input "true"
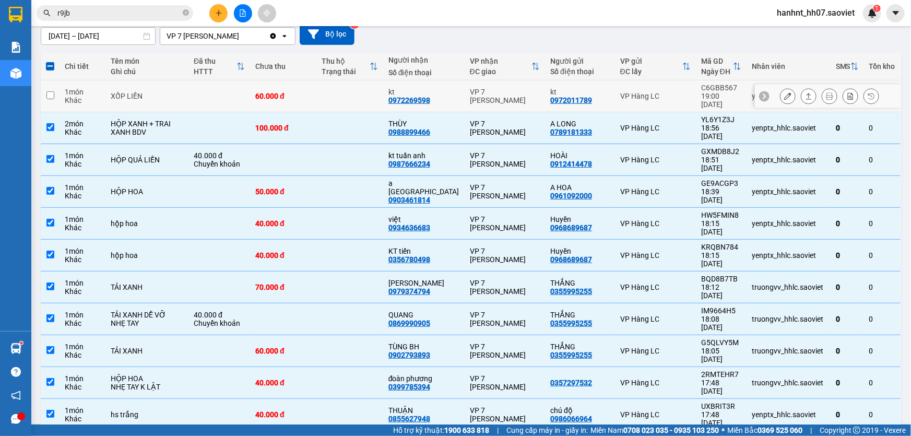
click at [383, 89] on td at bounding box center [350, 96] width 66 height 32
checkbox input "true"
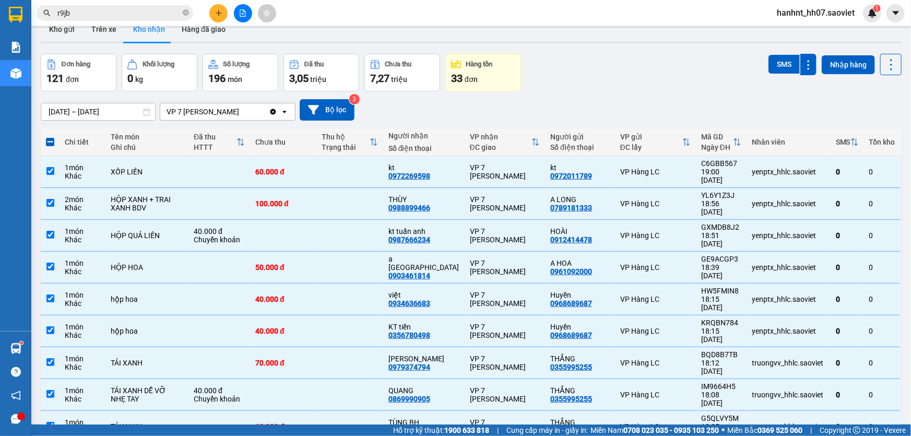
scroll to position [0, 0]
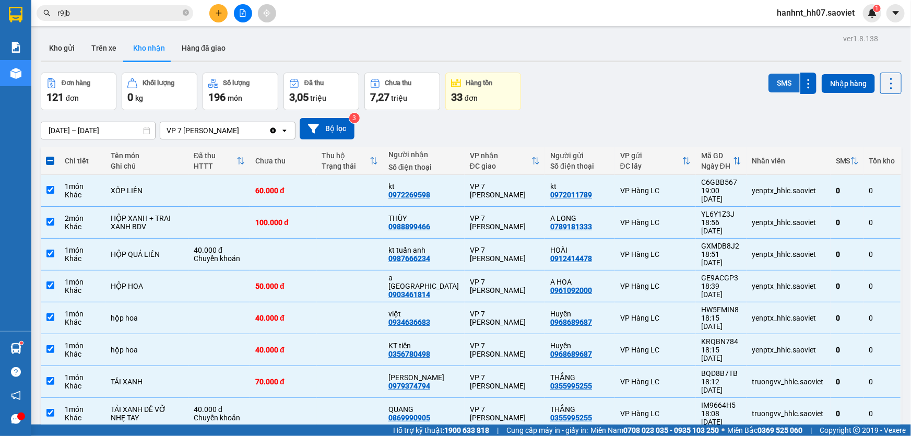
click at [778, 85] on button "SMS" at bounding box center [783, 83] width 31 height 19
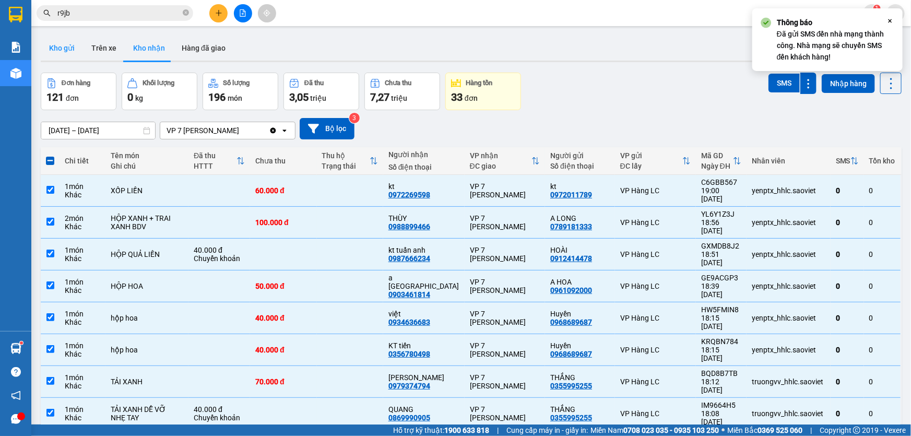
click at [66, 54] on button "Kho gửi" at bounding box center [62, 47] width 42 height 25
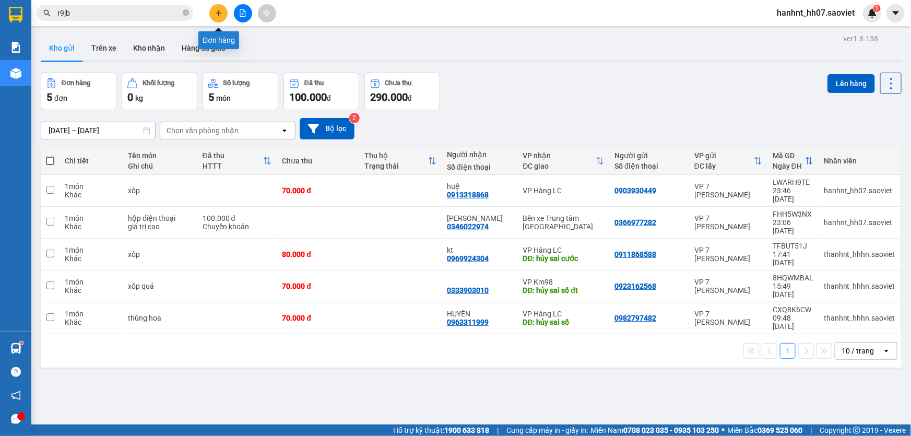
click at [216, 10] on icon "plus" at bounding box center [218, 12] width 7 height 7
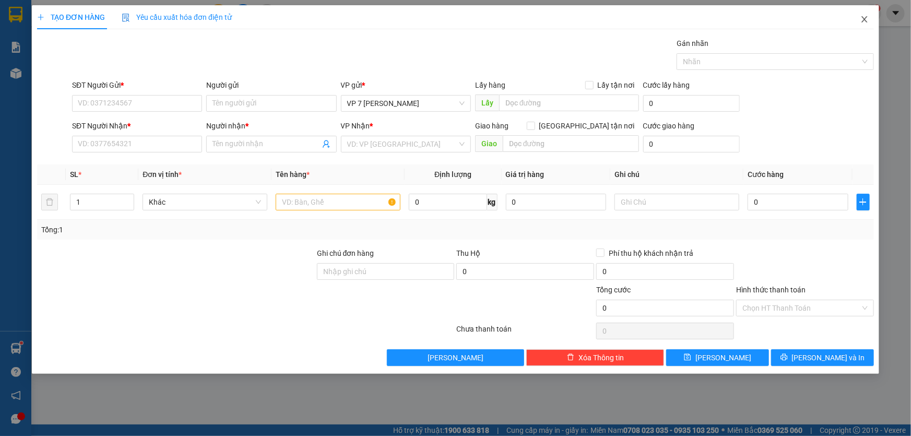
click at [866, 20] on icon "close" at bounding box center [864, 19] width 8 height 8
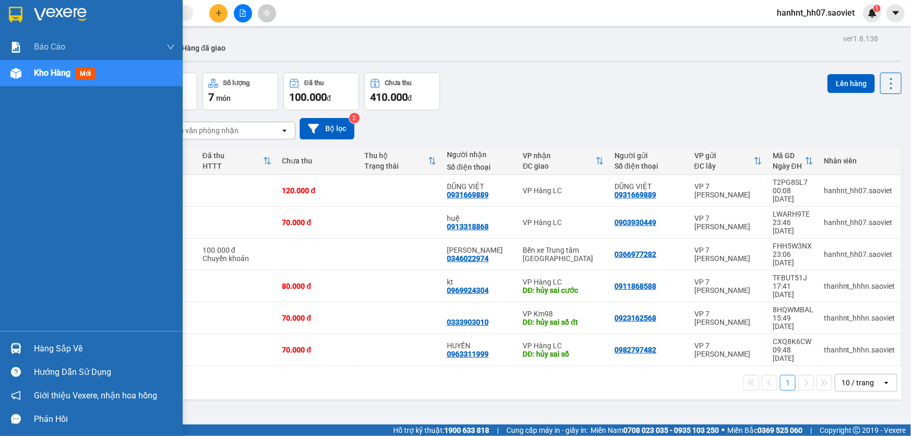
click at [68, 344] on div "Hàng sắp về" at bounding box center [104, 349] width 141 height 16
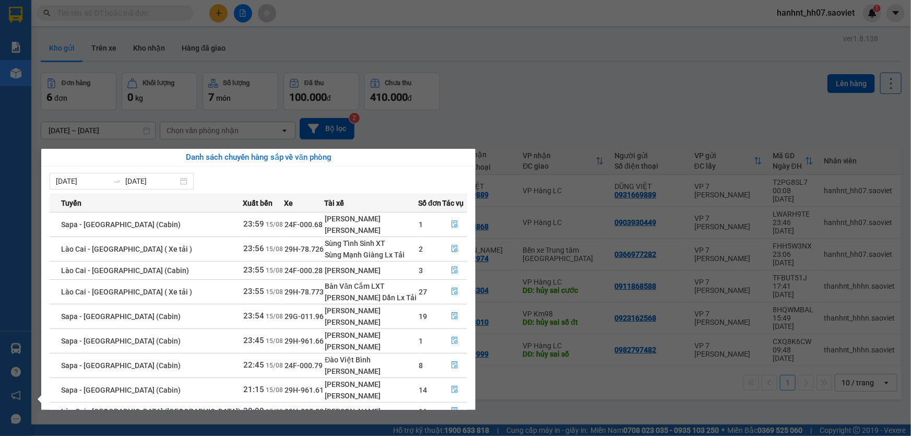
scroll to position [47, 0]
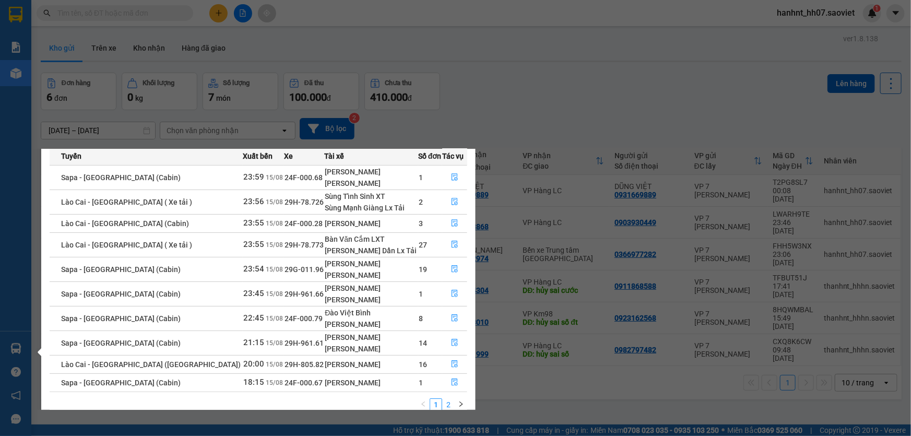
click at [446, 399] on link "2" at bounding box center [448, 404] width 11 height 11
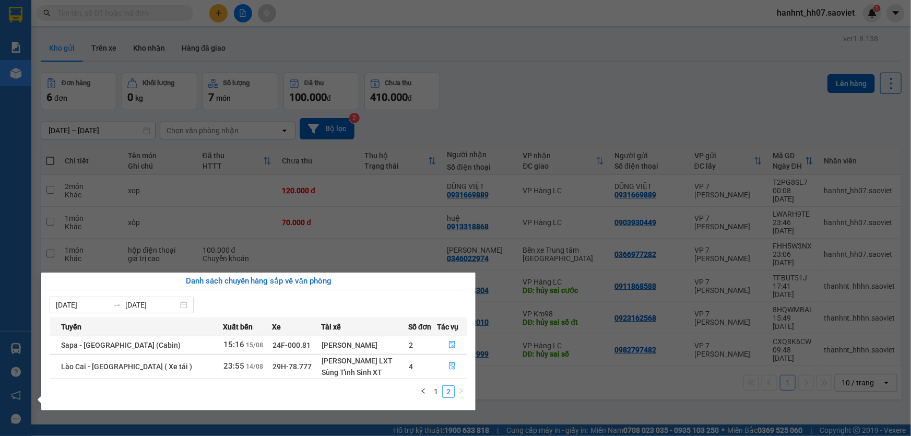
scroll to position [0, 0]
click at [438, 388] on link "1" at bounding box center [435, 391] width 11 height 11
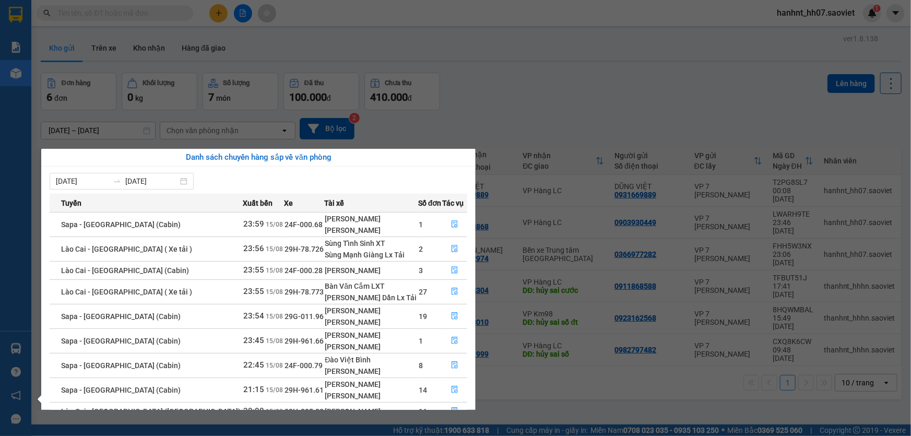
click at [611, 390] on section "Kết quả tìm kiếm ( 0 ) Bộ lọc No Data hanhnt_hh07.saoviet 1 Báo cáo 1B. Chi tiế…" at bounding box center [455, 218] width 911 height 436
